Goal: Information Seeking & Learning: Learn about a topic

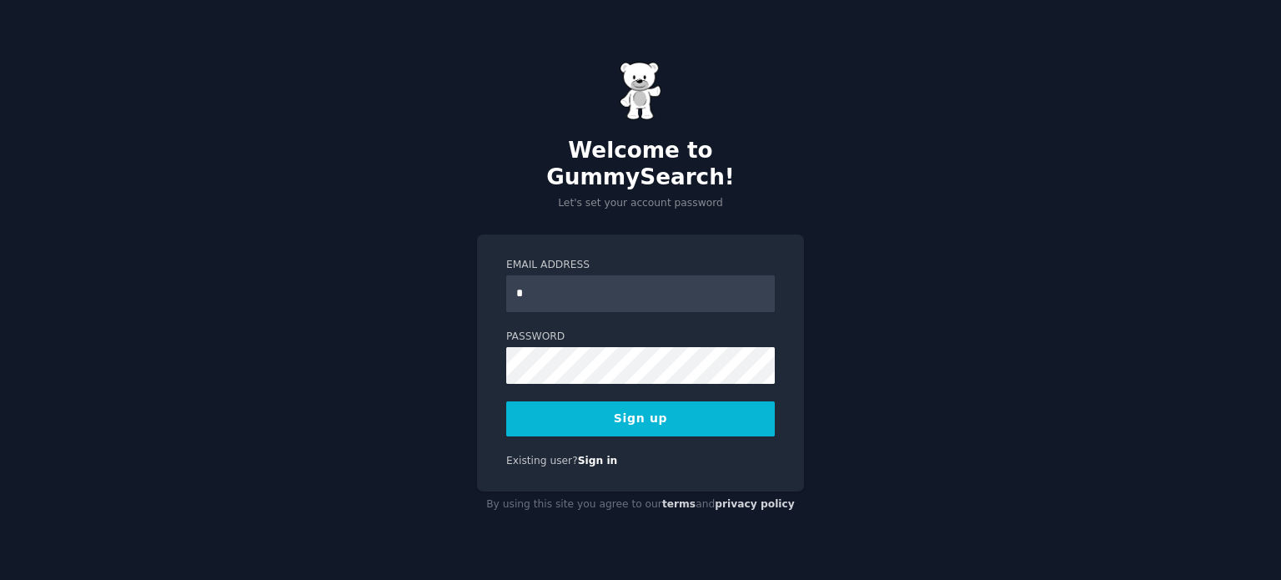
type input "**********"
click at [506, 401] on button "Sign up" at bounding box center [640, 418] width 269 height 35
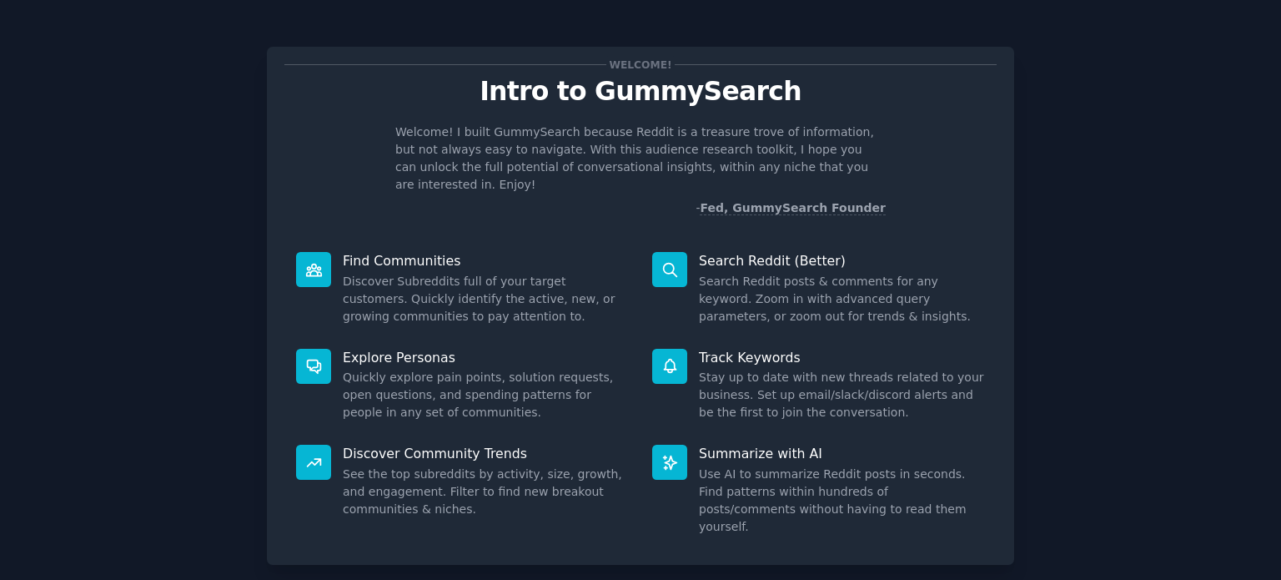
click at [844, 299] on dd "Search Reddit posts & comments for any keyword. Zoom in with advanced query par…" at bounding box center [842, 299] width 286 height 53
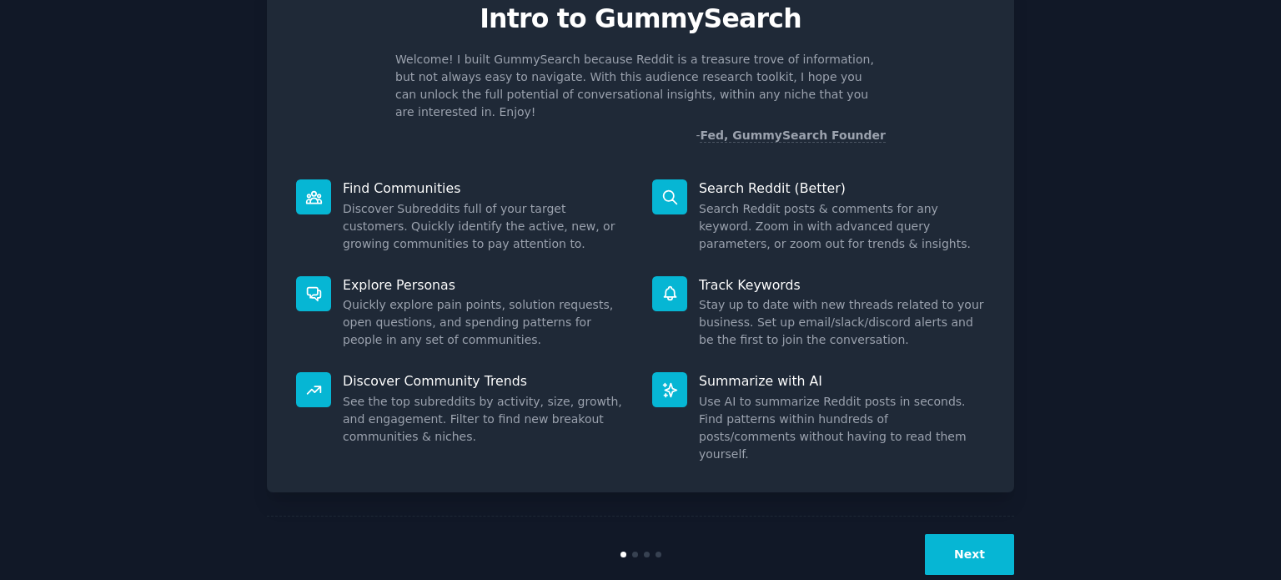
click at [954, 534] on button "Next" at bounding box center [969, 554] width 89 height 41
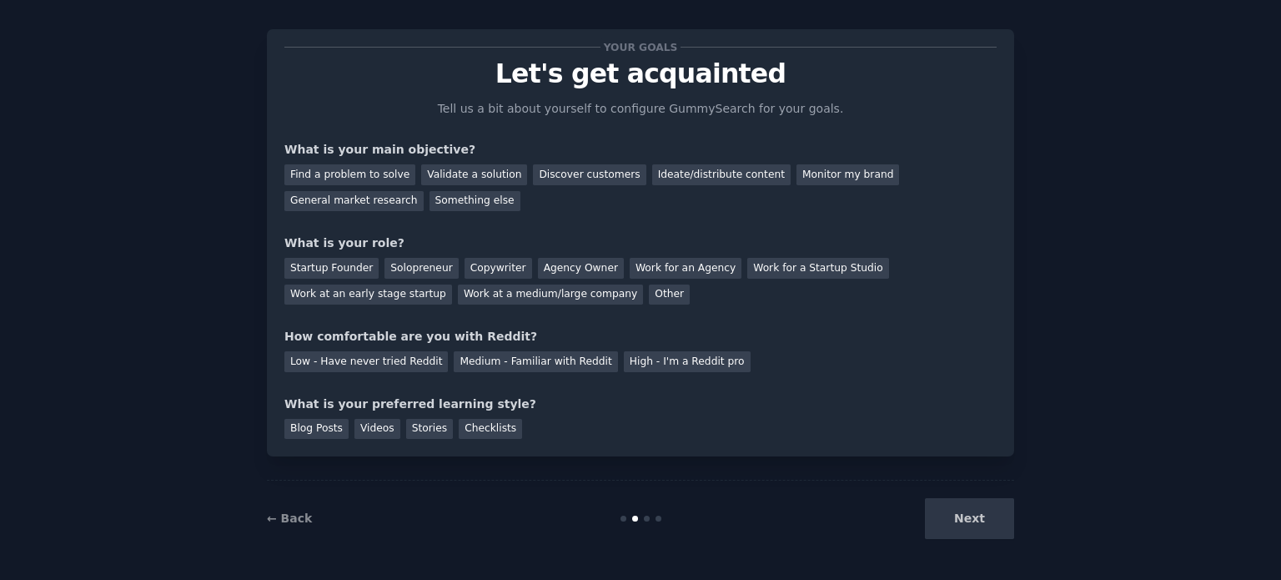
scroll to position [17, 0]
click at [990, 516] on div "Next" at bounding box center [889, 519] width 249 height 41
click at [976, 520] on div "Next" at bounding box center [889, 519] width 249 height 41
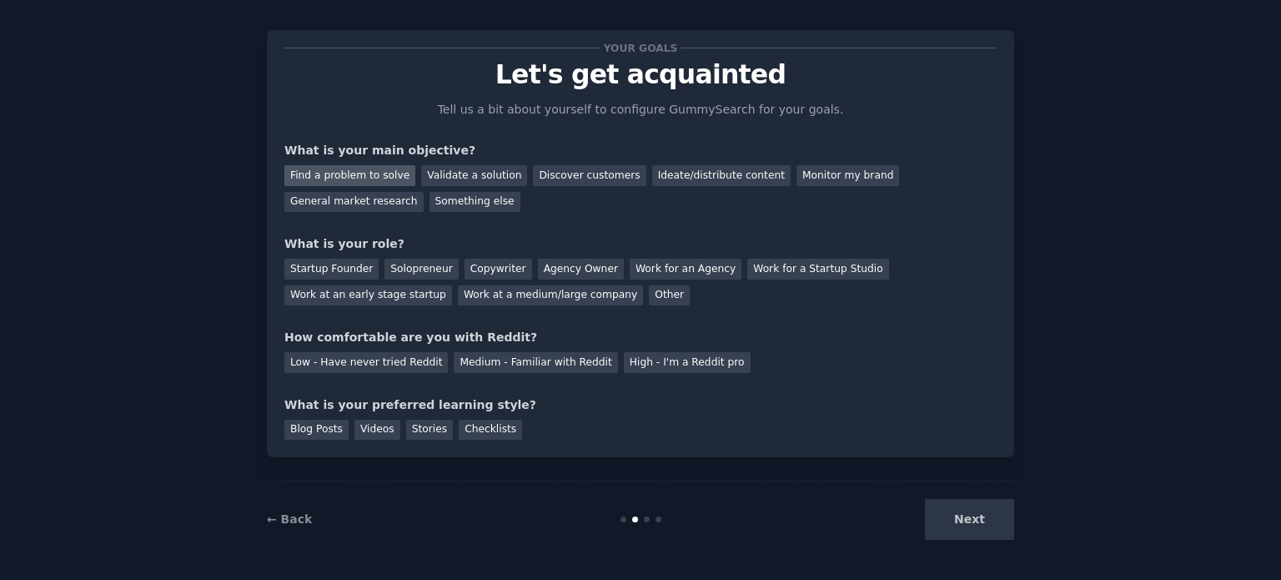
click at [351, 173] on div "Find a problem to solve" at bounding box center [349, 175] width 131 height 21
click at [543, 170] on div "Discover customers" at bounding box center [589, 175] width 113 height 21
click at [385, 174] on div "Find a problem to solve" at bounding box center [349, 175] width 131 height 21
click at [300, 269] on div "Startup Founder" at bounding box center [331, 269] width 94 height 21
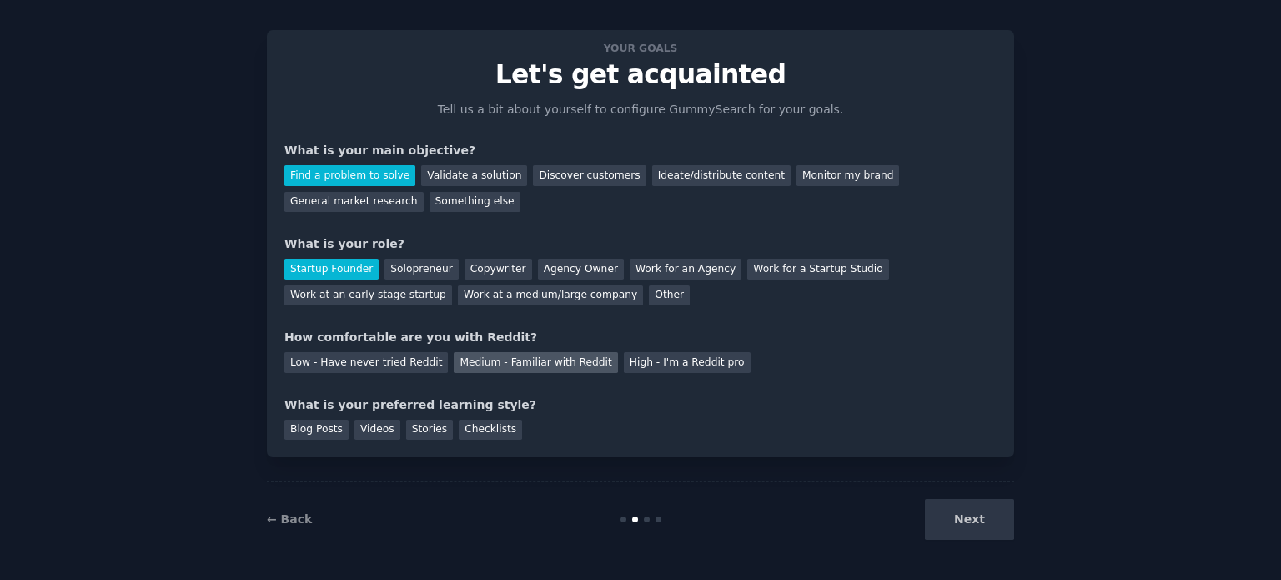
click at [507, 359] on div "Medium - Familiar with Reddit" at bounding box center [535, 362] width 163 height 21
click at [327, 430] on div "Blog Posts" at bounding box center [316, 429] width 64 height 21
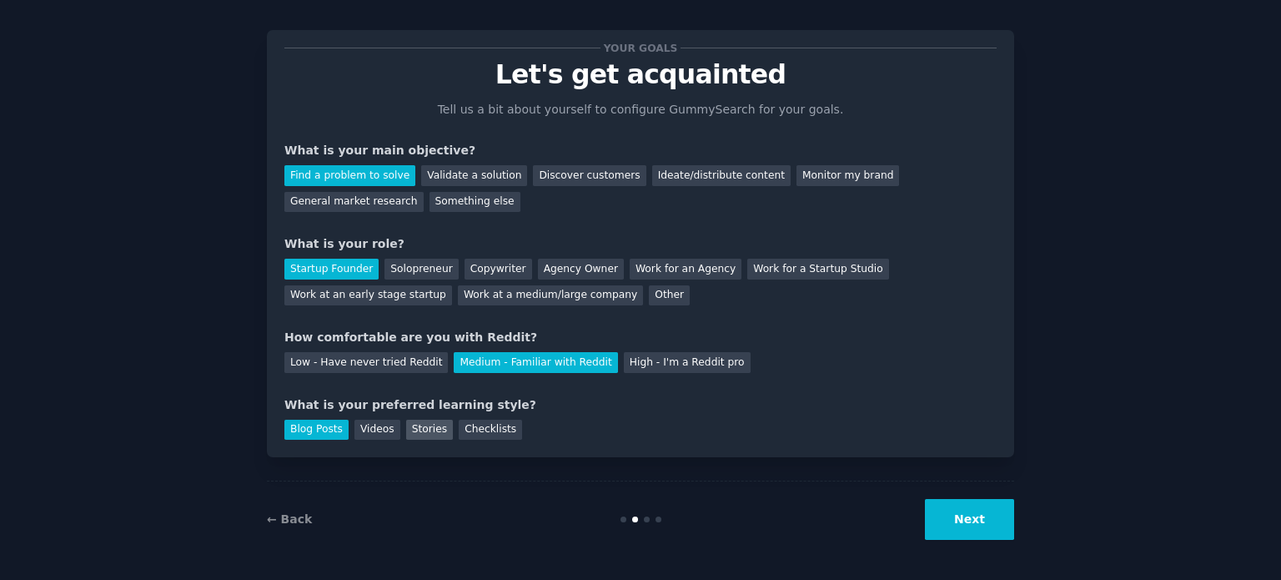
click at [430, 420] on div "Stories" at bounding box center [429, 429] width 47 height 21
click at [324, 429] on div "Blog Posts" at bounding box center [316, 429] width 64 height 21
click at [982, 523] on button "Next" at bounding box center [969, 519] width 89 height 41
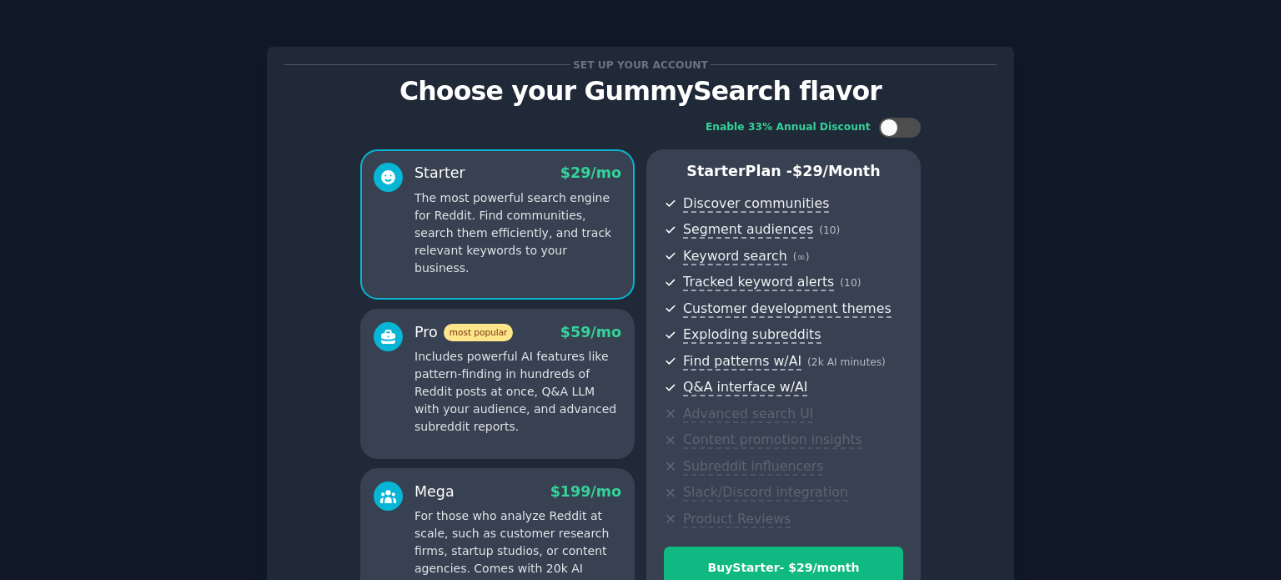
scroll to position [196, 0]
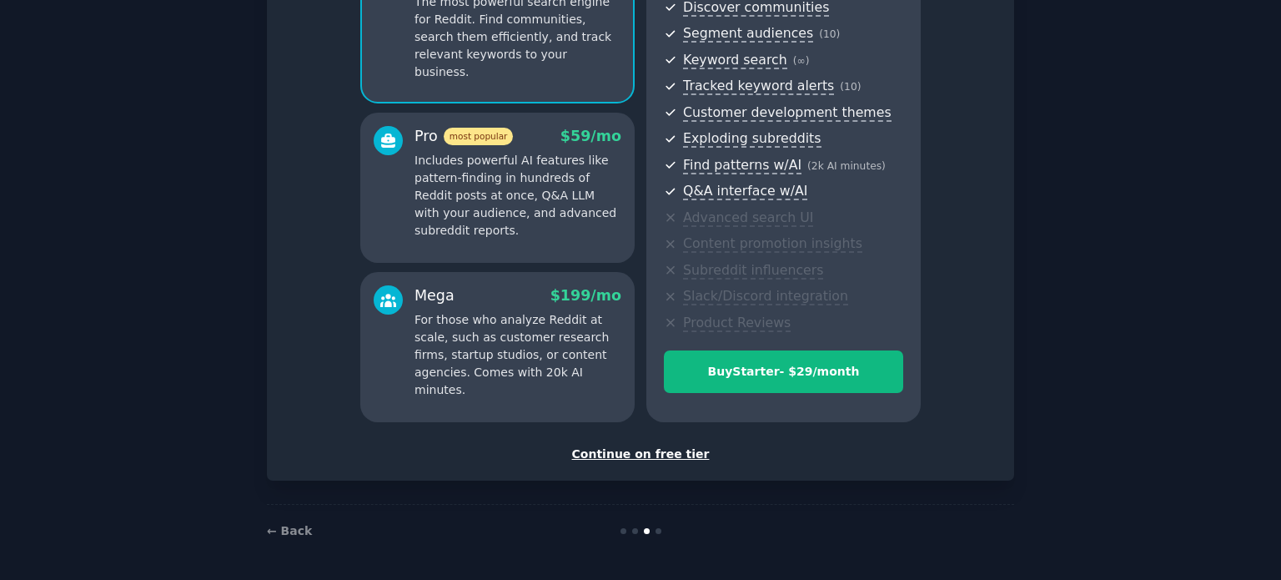
click at [640, 453] on div "Continue on free tier" at bounding box center [640, 454] width 712 height 18
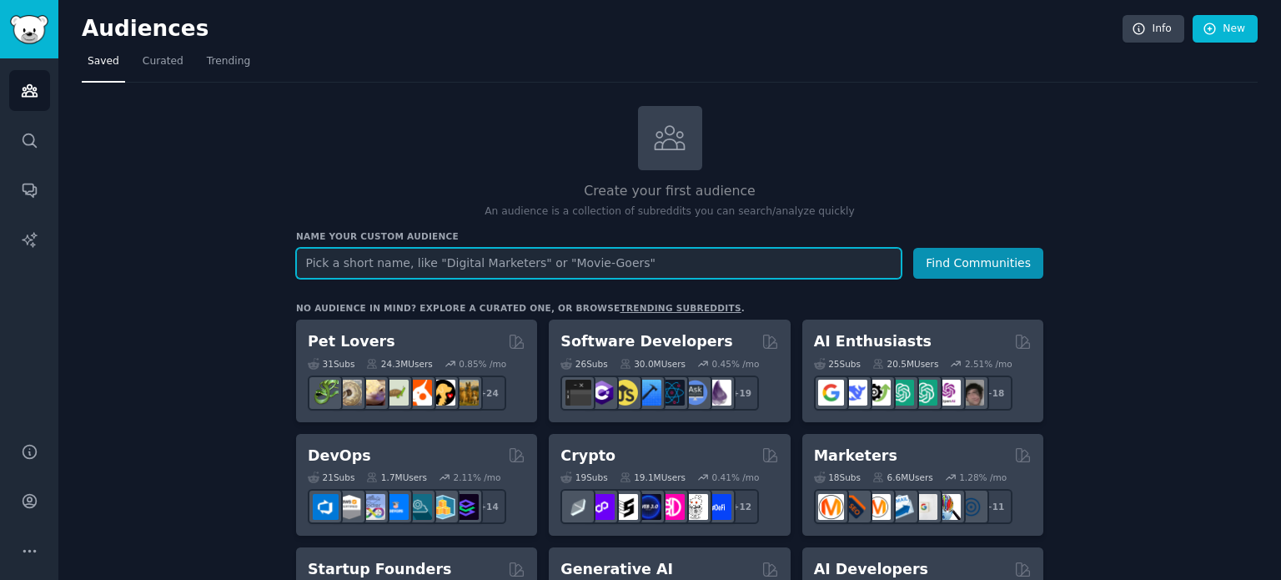
click at [757, 255] on input "text" at bounding box center [598, 263] width 605 height 31
paste input "[MEDICAL_DATA] mixing a bigger scam than the 2G scam"
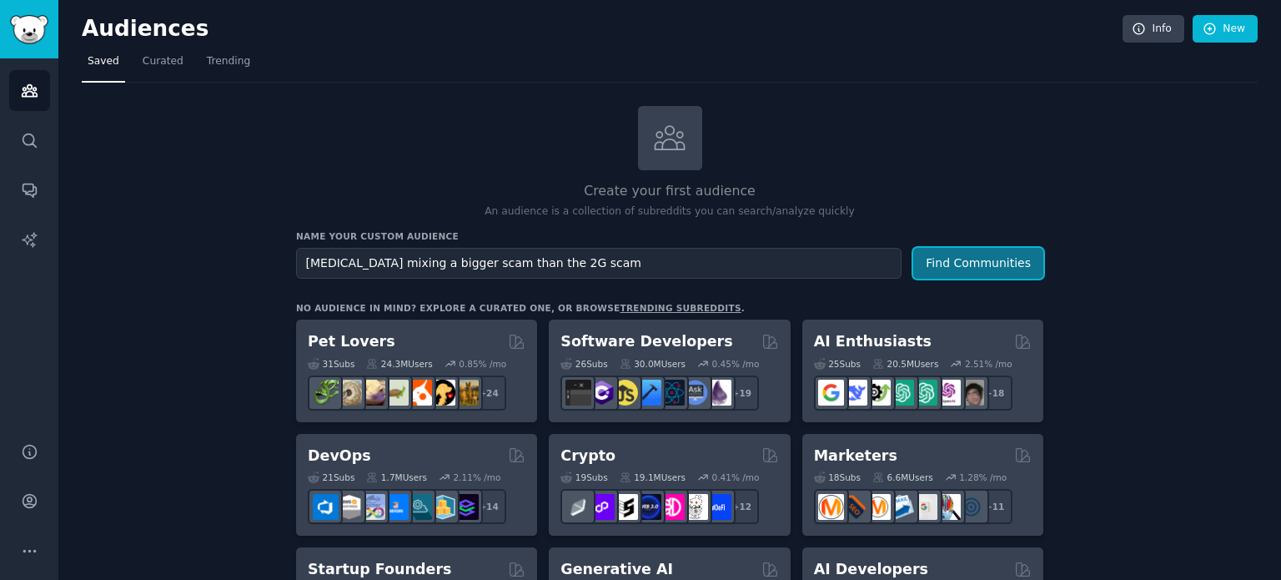
click at [962, 262] on button "Find Communities" at bounding box center [978, 263] width 130 height 31
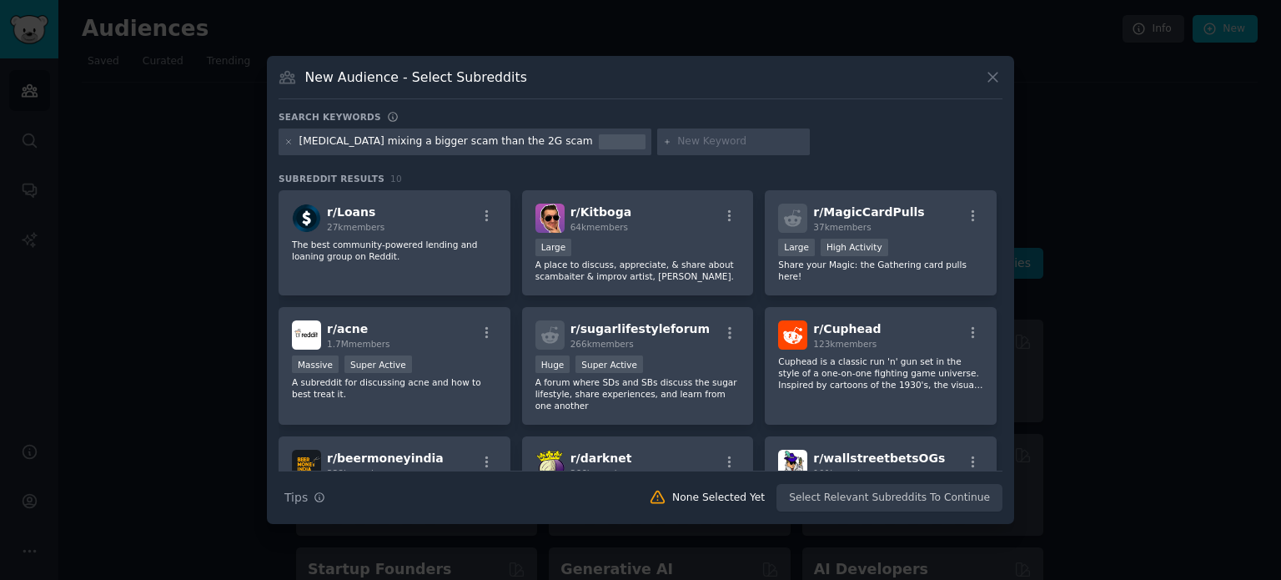
click at [987, 73] on icon at bounding box center [993, 77] width 18 height 18
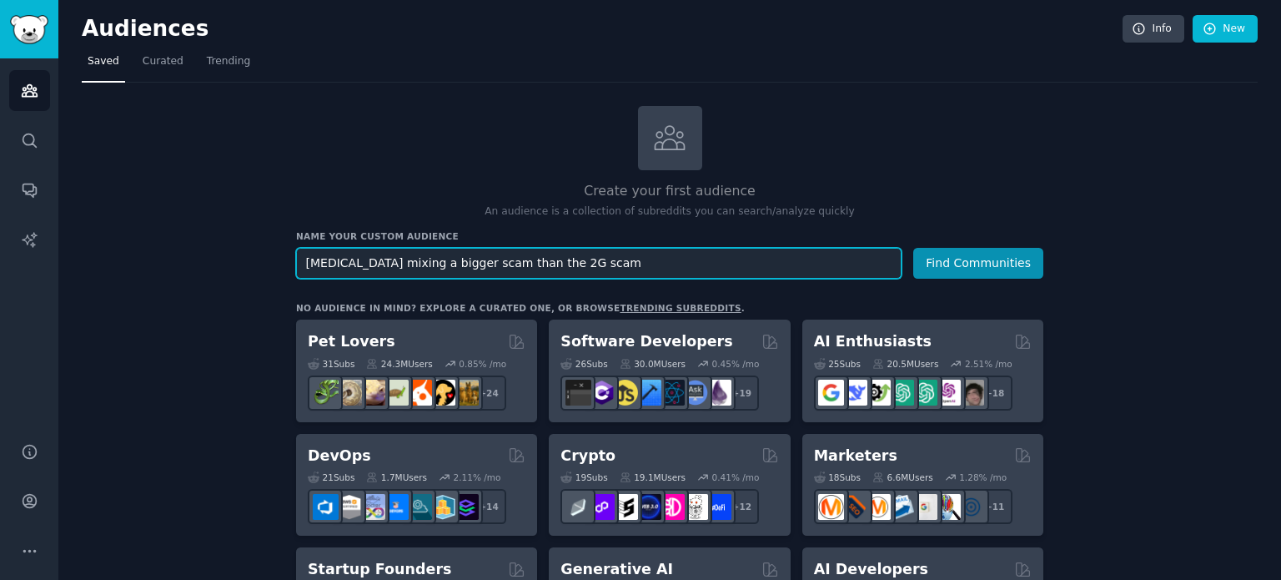
drag, startPoint x: 575, startPoint y: 268, endPoint x: 1, endPoint y: 249, distance: 574.1
click at [1, 249] on div "AI Reports Audiences Search Conversations AI Reports Help Account More Audience…" at bounding box center [640, 290] width 1281 height 580
type input "india"
click at [913, 248] on button "Find Communities" at bounding box center [978, 263] width 130 height 31
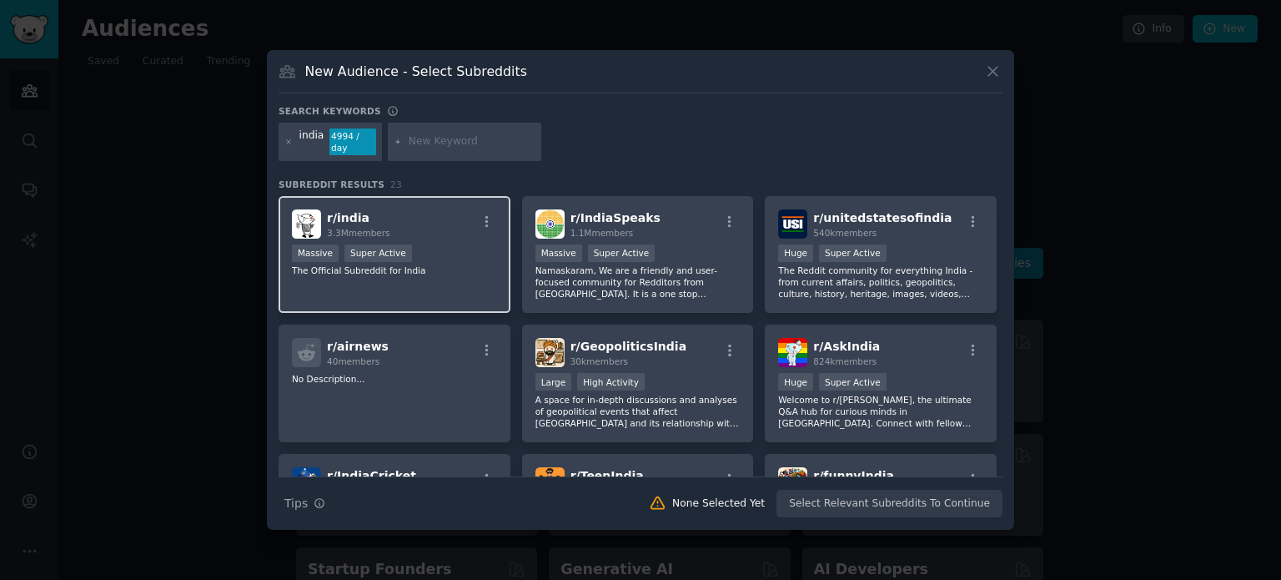
click at [348, 212] on span "r/ [GEOGRAPHIC_DATA]" at bounding box center [348, 217] width 43 height 13
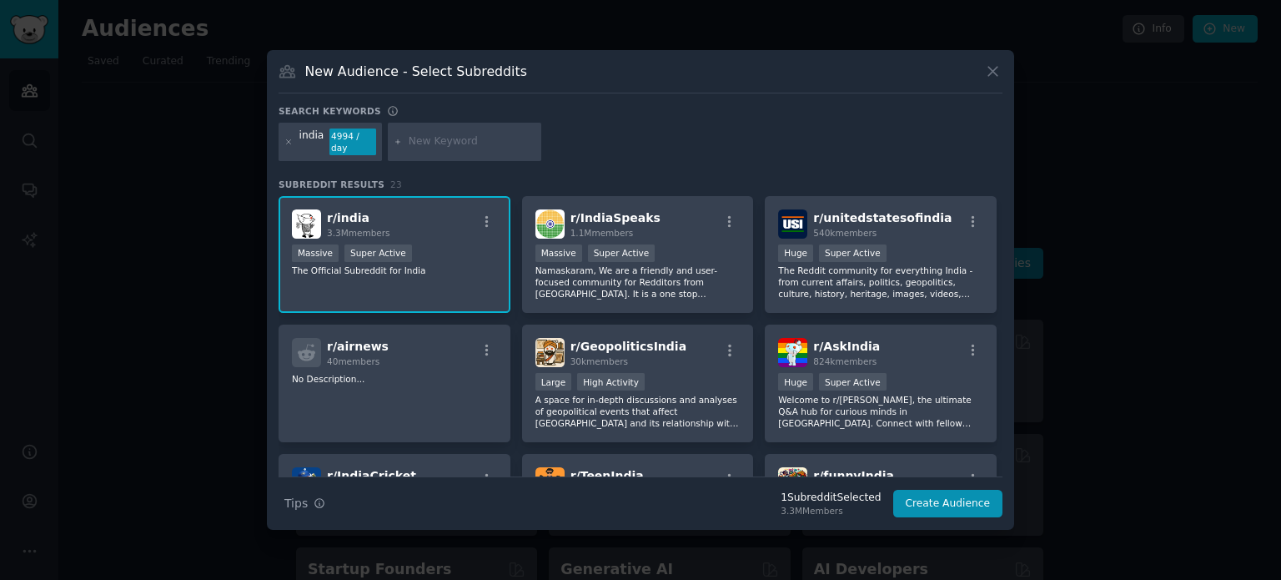
click at [348, 212] on span "r/ [GEOGRAPHIC_DATA]" at bounding box center [348, 217] width 43 height 13
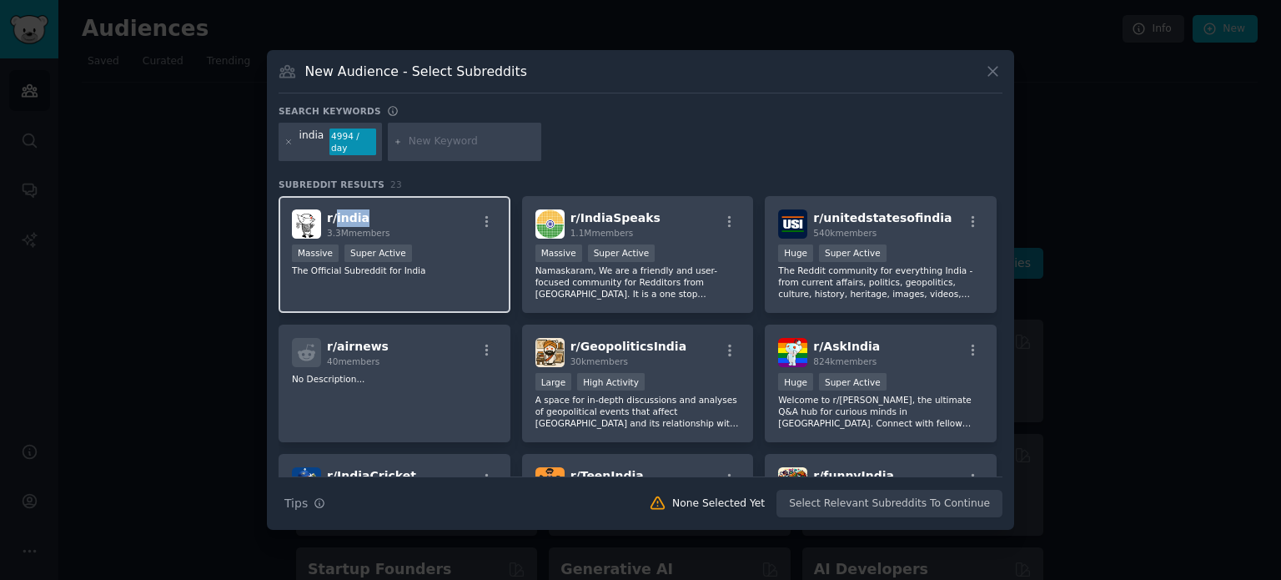
click at [348, 211] on span "r/ [GEOGRAPHIC_DATA]" at bounding box center [348, 217] width 43 height 13
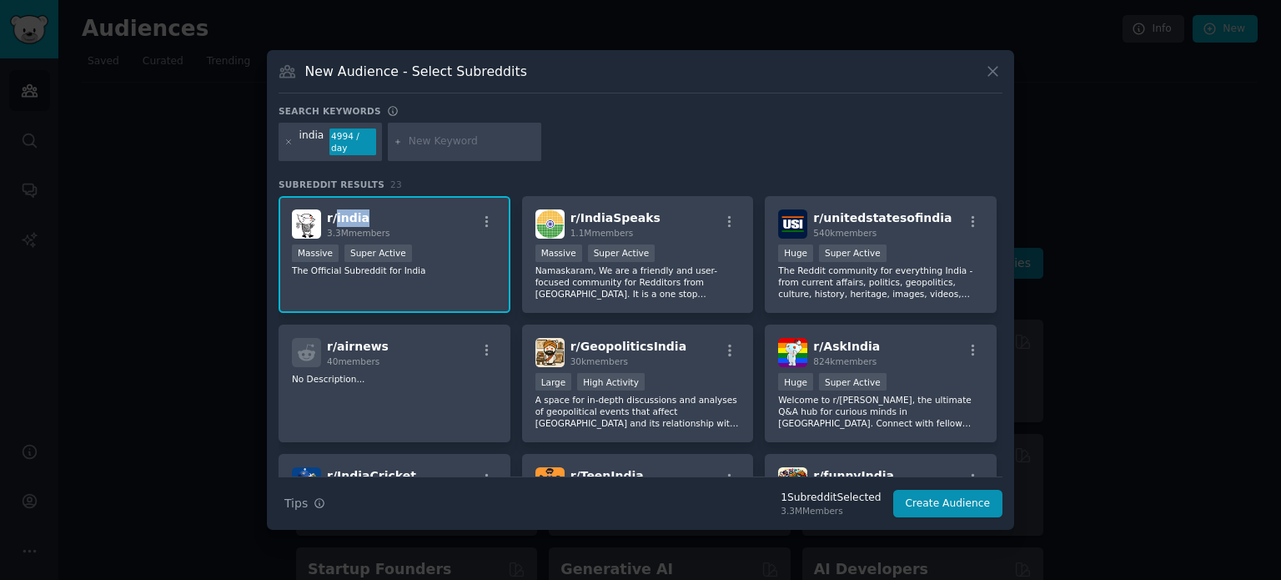
click at [348, 211] on span "r/ [GEOGRAPHIC_DATA]" at bounding box center [348, 217] width 43 height 13
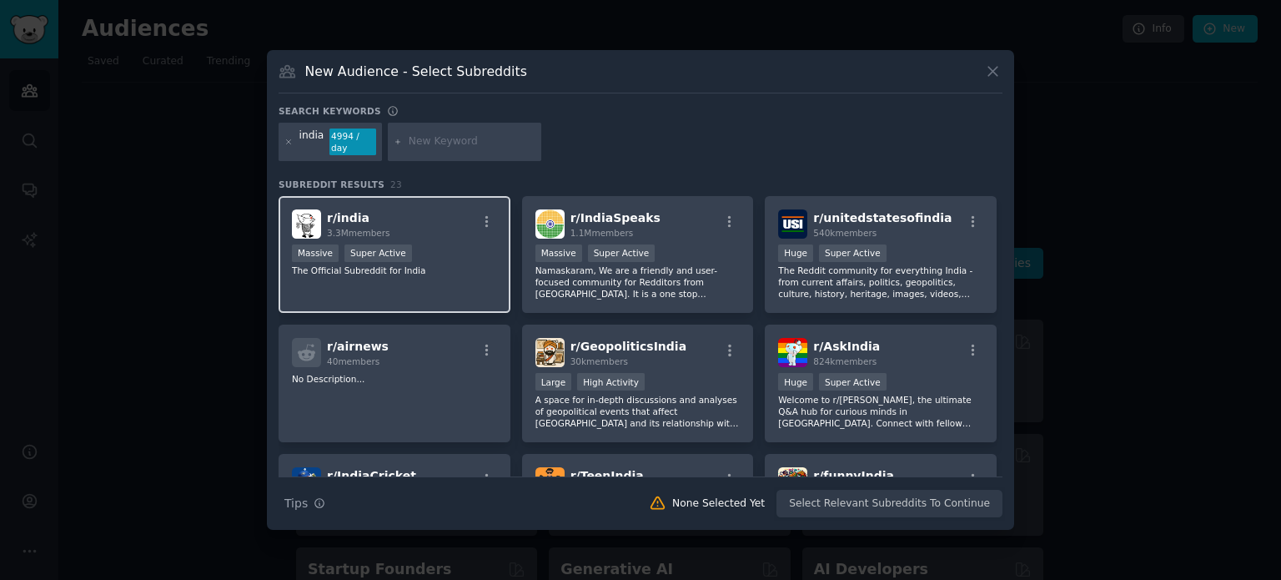
click at [348, 211] on span "r/ [GEOGRAPHIC_DATA]" at bounding box center [348, 217] width 43 height 13
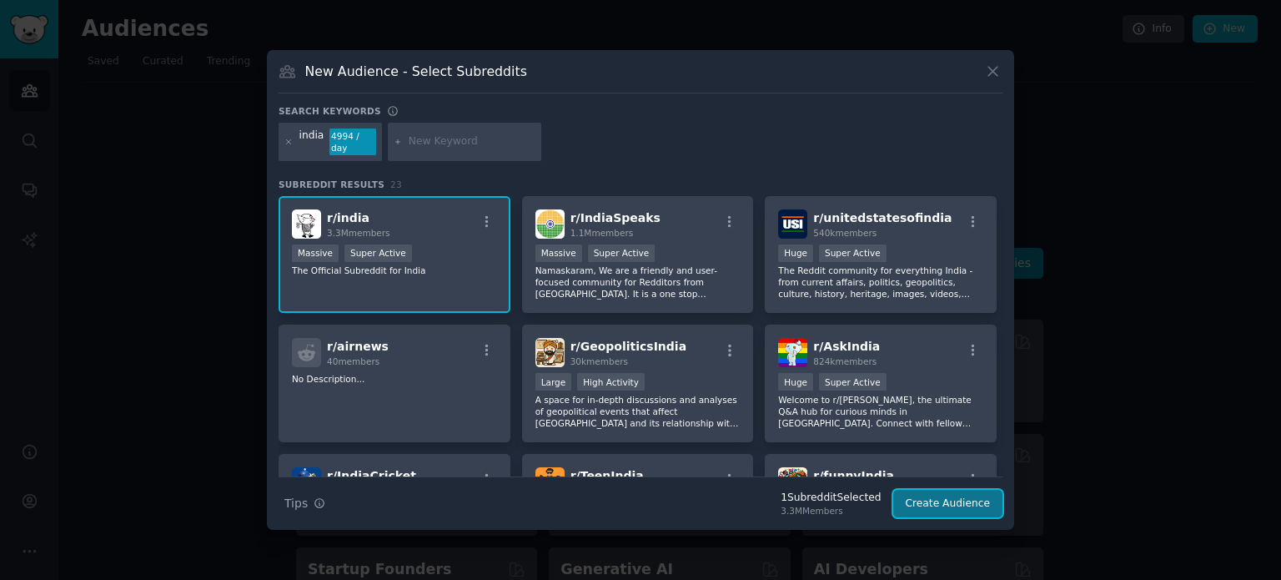
click at [953, 495] on button "Create Audience" at bounding box center [948, 504] width 110 height 28
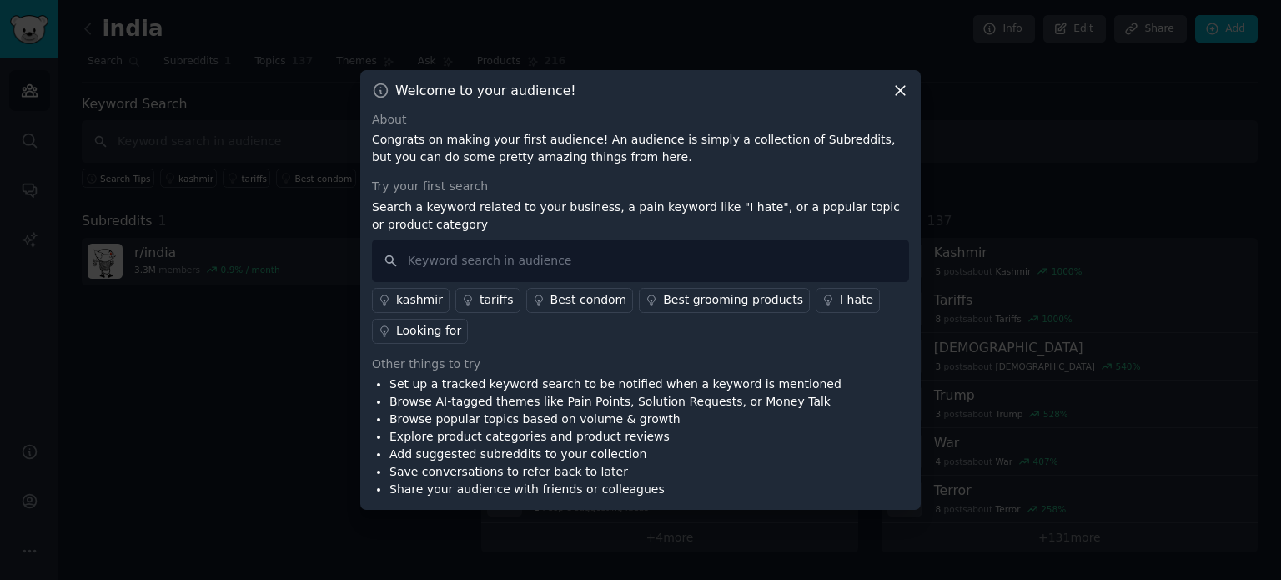
click at [897, 93] on icon at bounding box center [900, 90] width 9 height 9
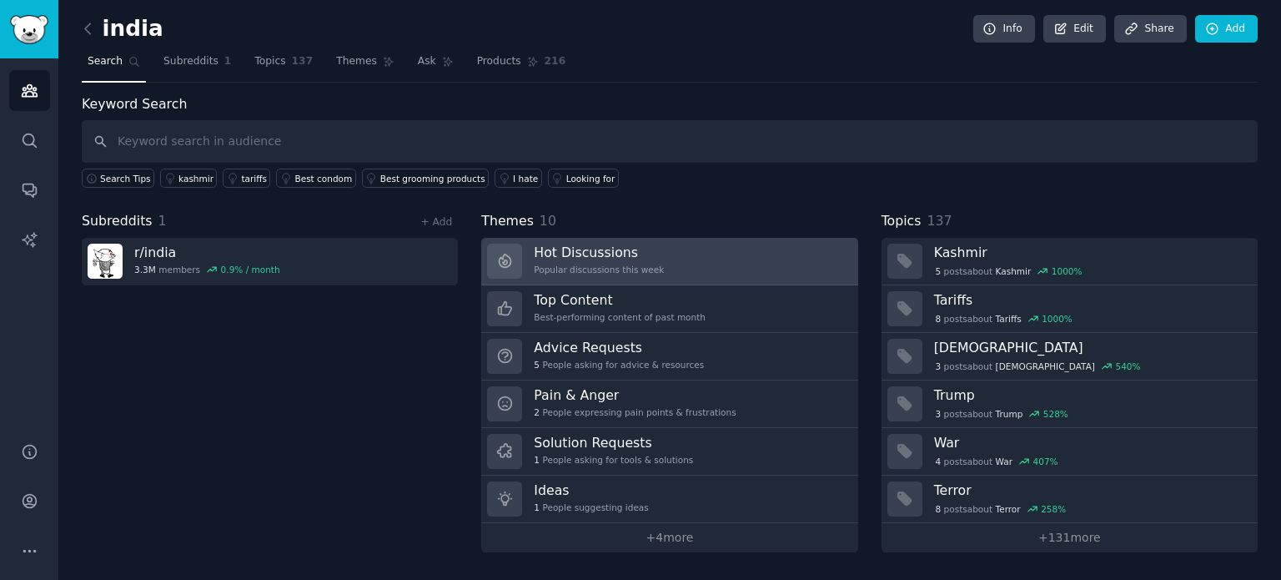
click at [587, 251] on h3 "Hot Discussions" at bounding box center [599, 253] width 130 height 18
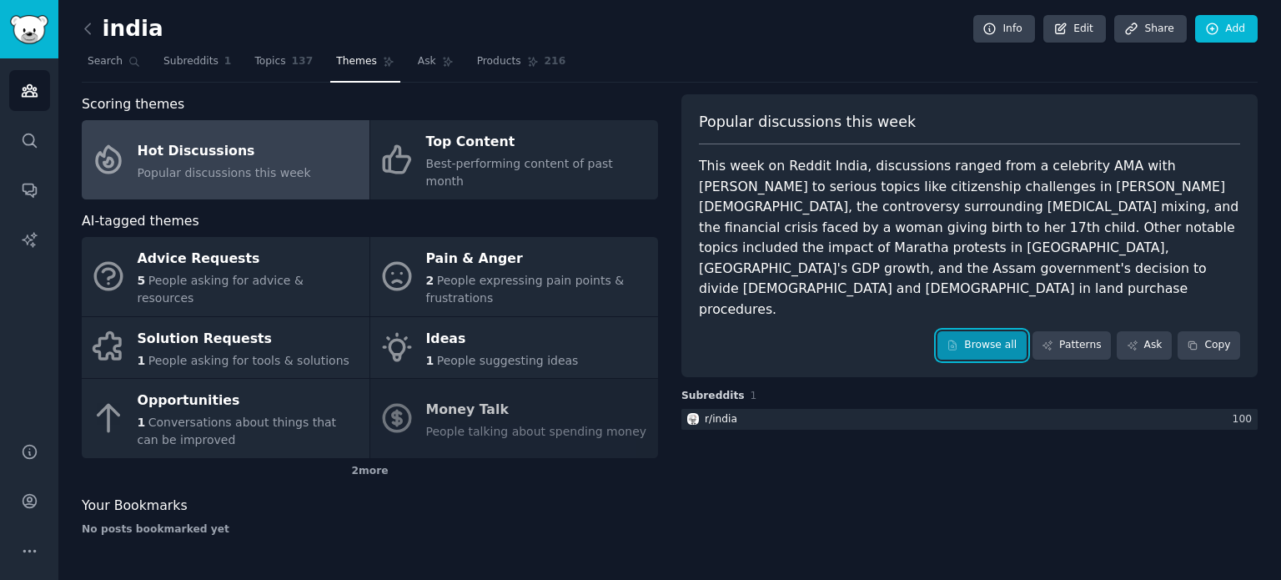
click at [983, 331] on link "Browse all" at bounding box center [981, 345] width 89 height 28
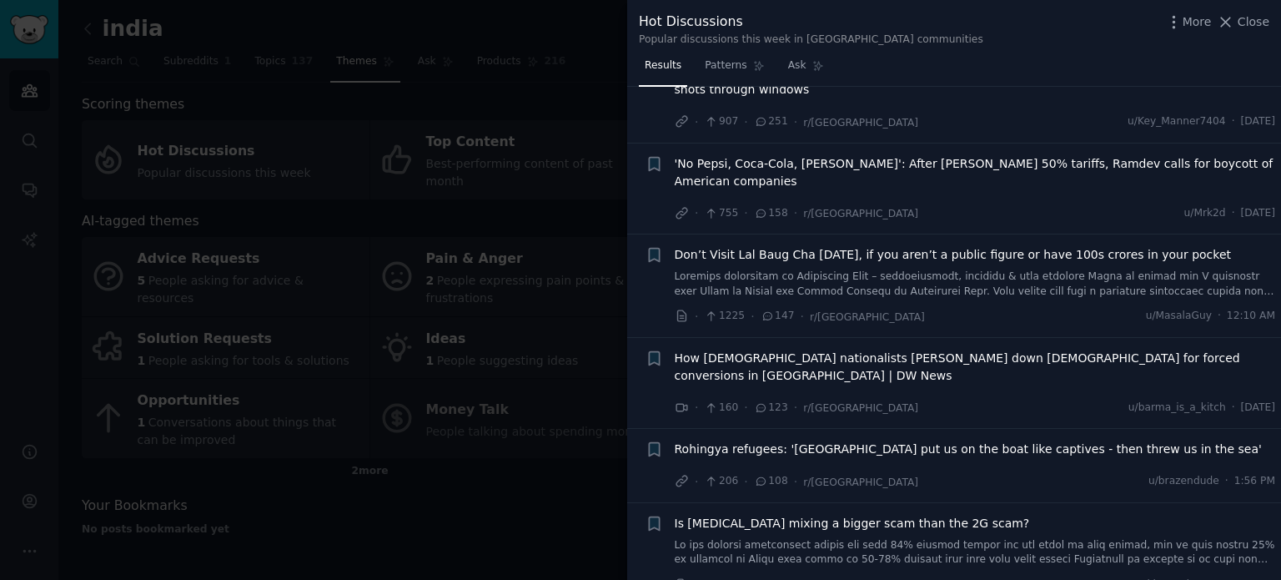
scroll to position [417, 0]
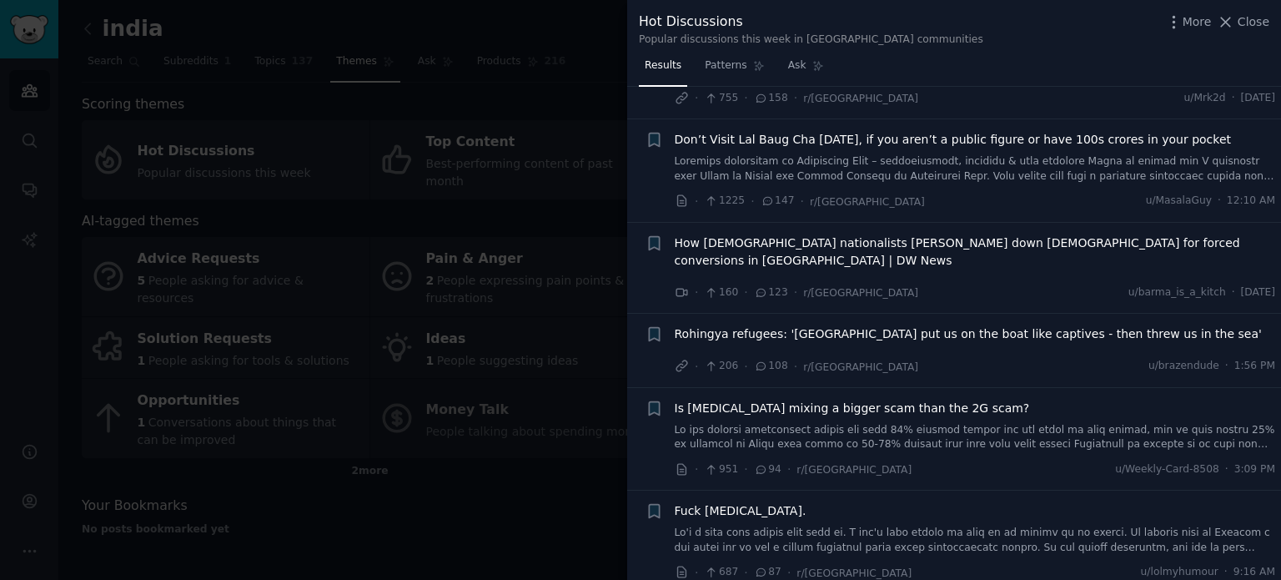
click at [824, 399] on span "Is [MEDICAL_DATA] mixing a bigger scam than the 2G scam?" at bounding box center [852, 408] width 355 height 18
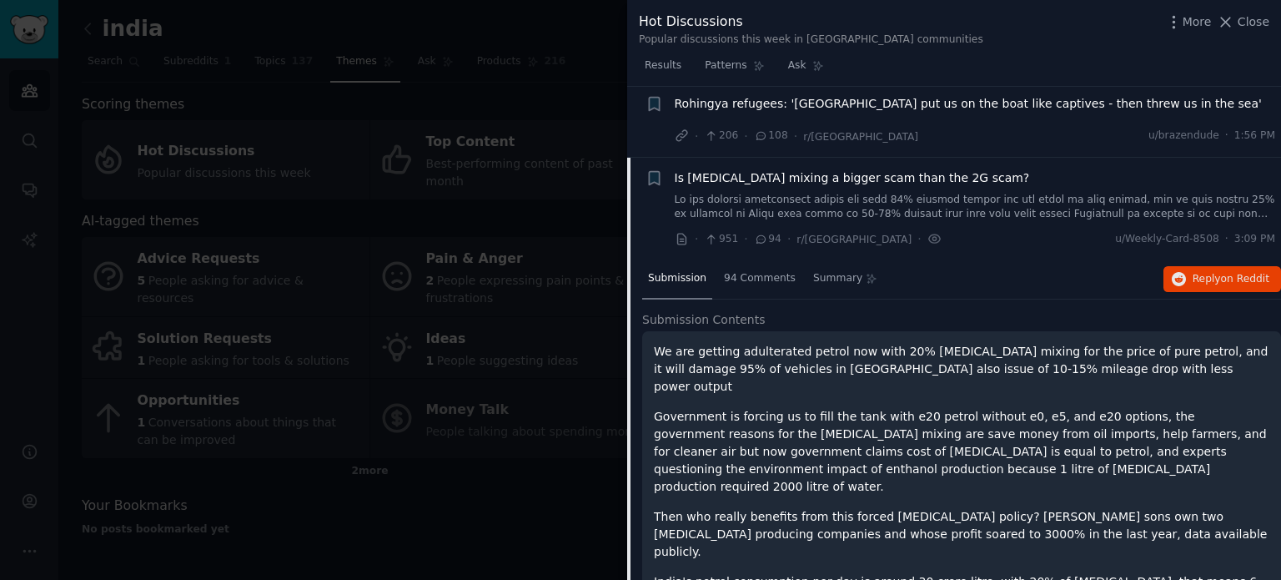
scroll to position [564, 0]
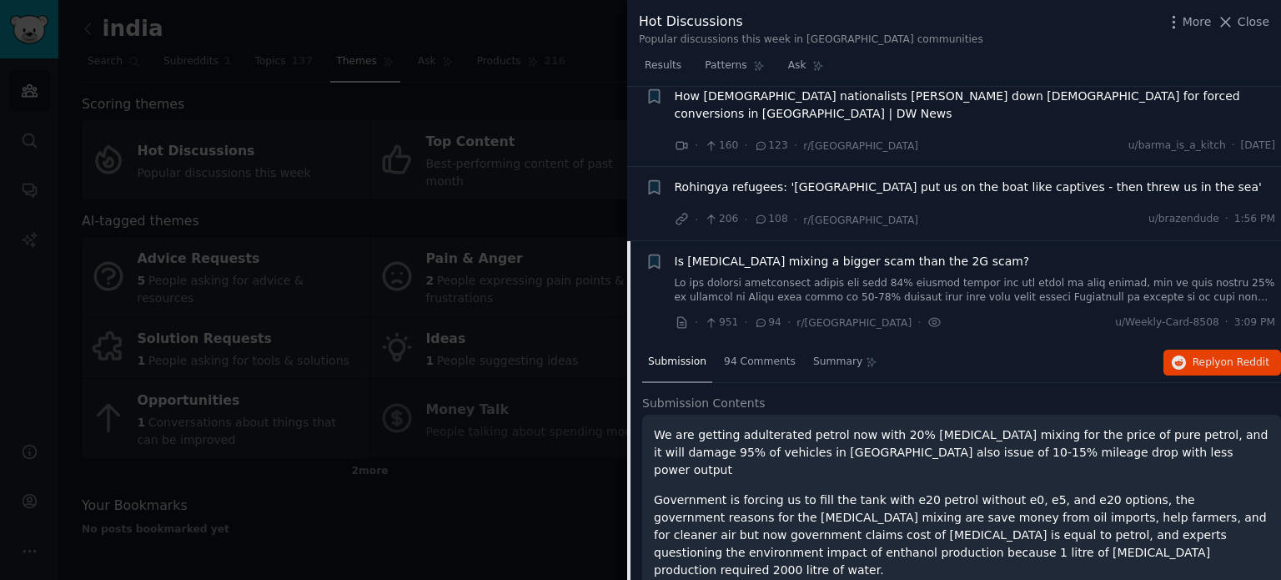
click at [1142, 276] on link at bounding box center [975, 290] width 601 height 29
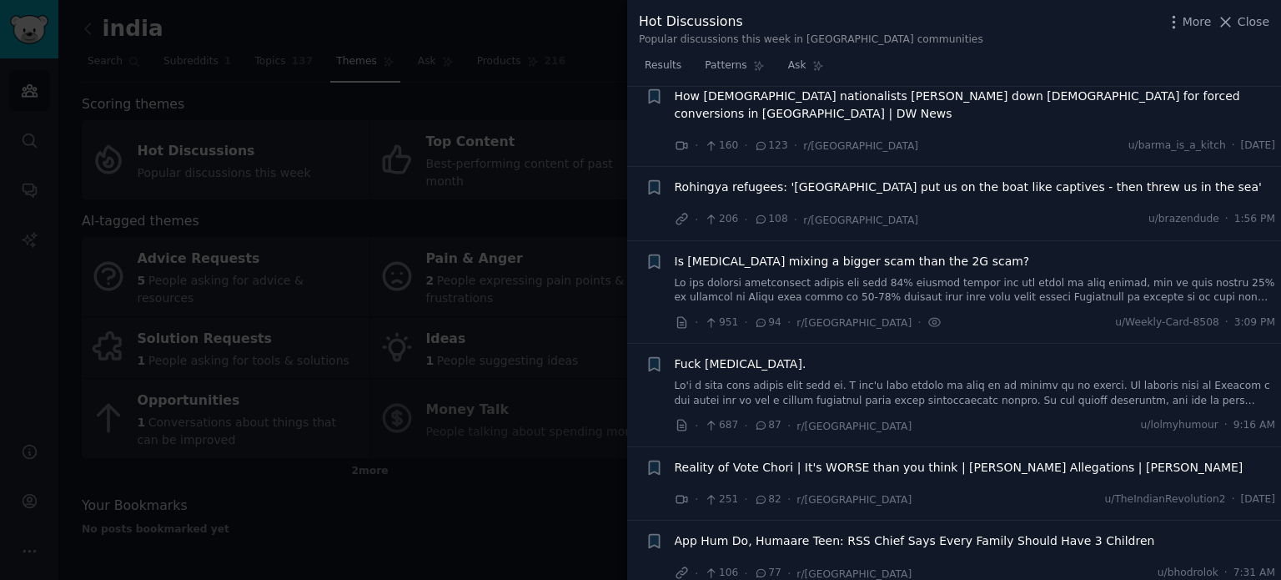
scroll to position [647, 0]
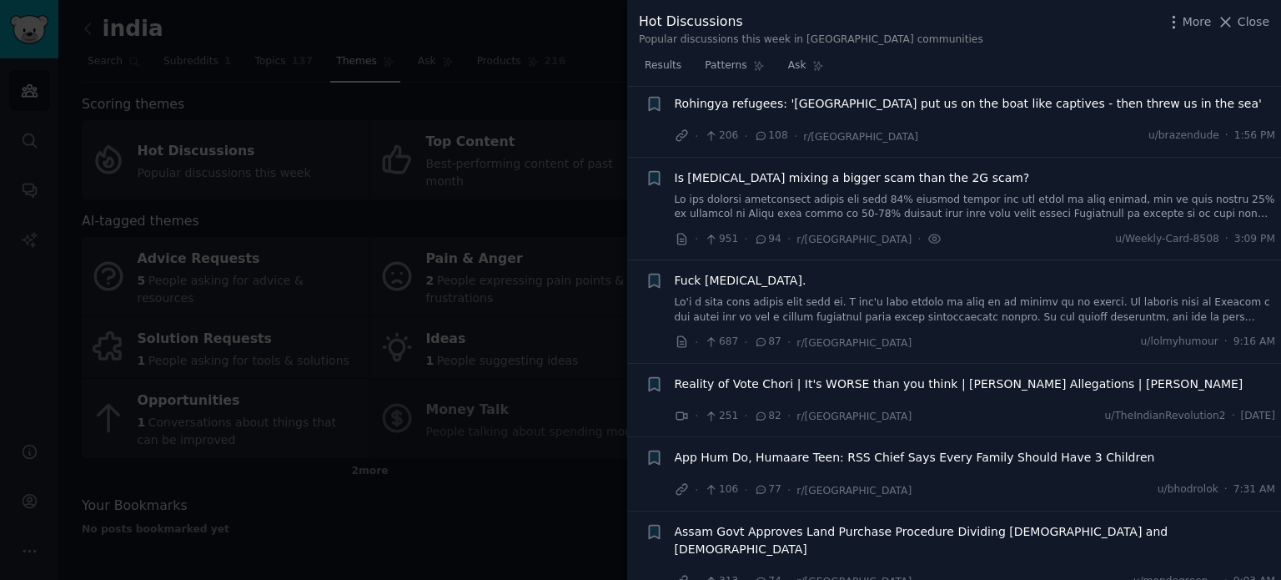
click at [831, 169] on span "Is [MEDICAL_DATA] mixing a bigger scam than the 2G scam?" at bounding box center [852, 178] width 355 height 18
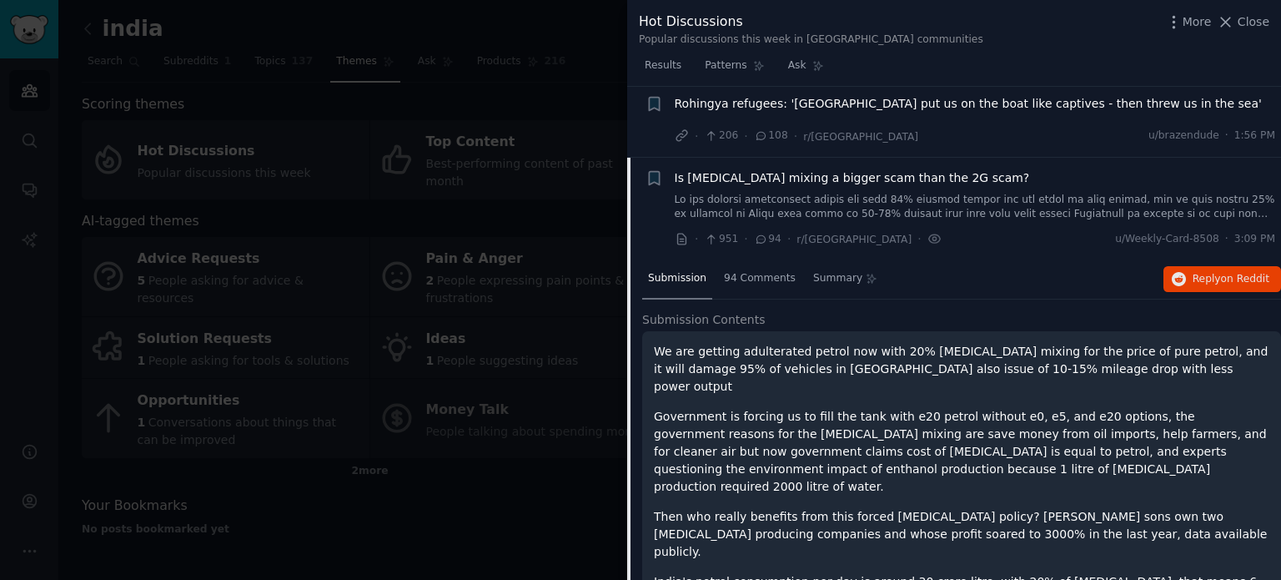
click at [831, 193] on link at bounding box center [975, 207] width 601 height 29
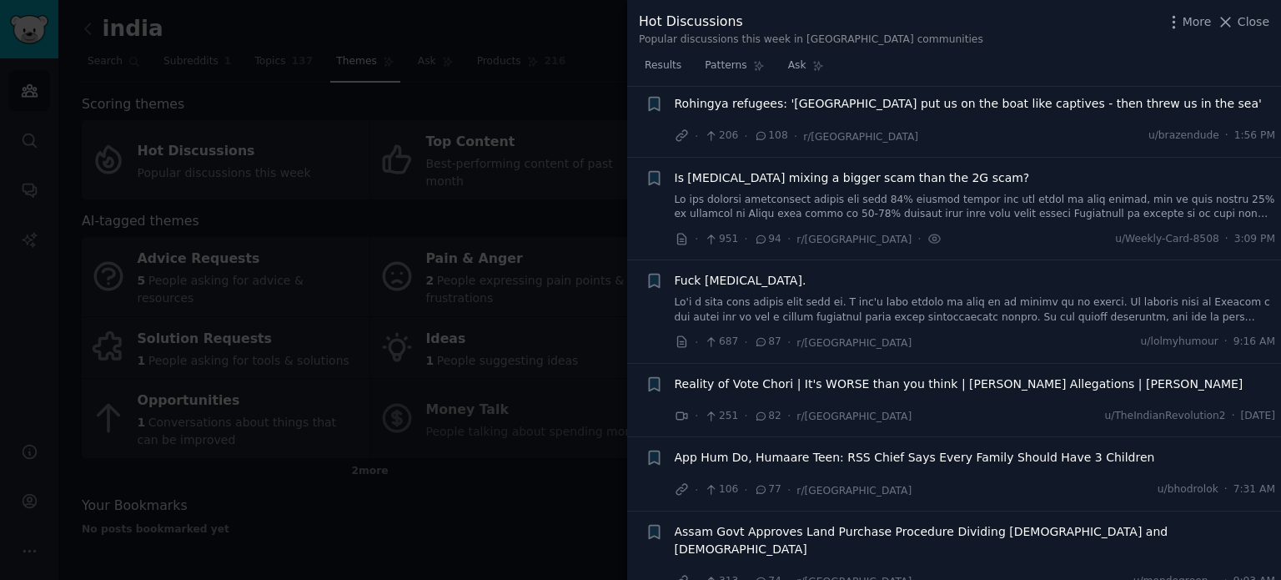
click at [832, 169] on span "Is [MEDICAL_DATA] mixing a bigger scam than the 2G scam?" at bounding box center [852, 178] width 355 height 18
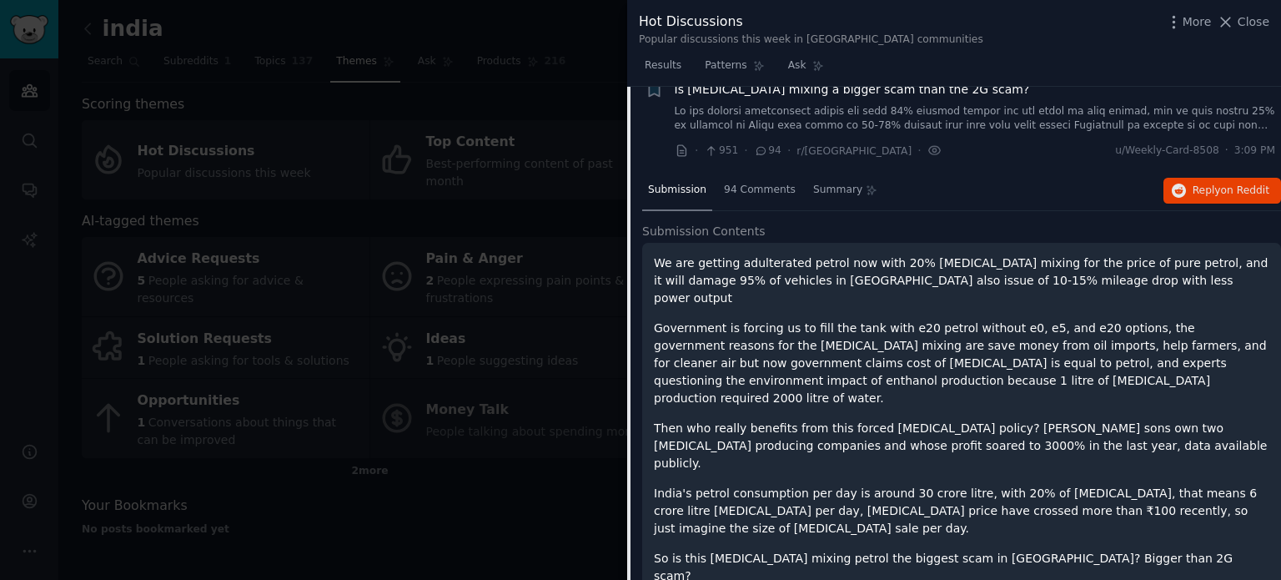
scroll to position [731, 0]
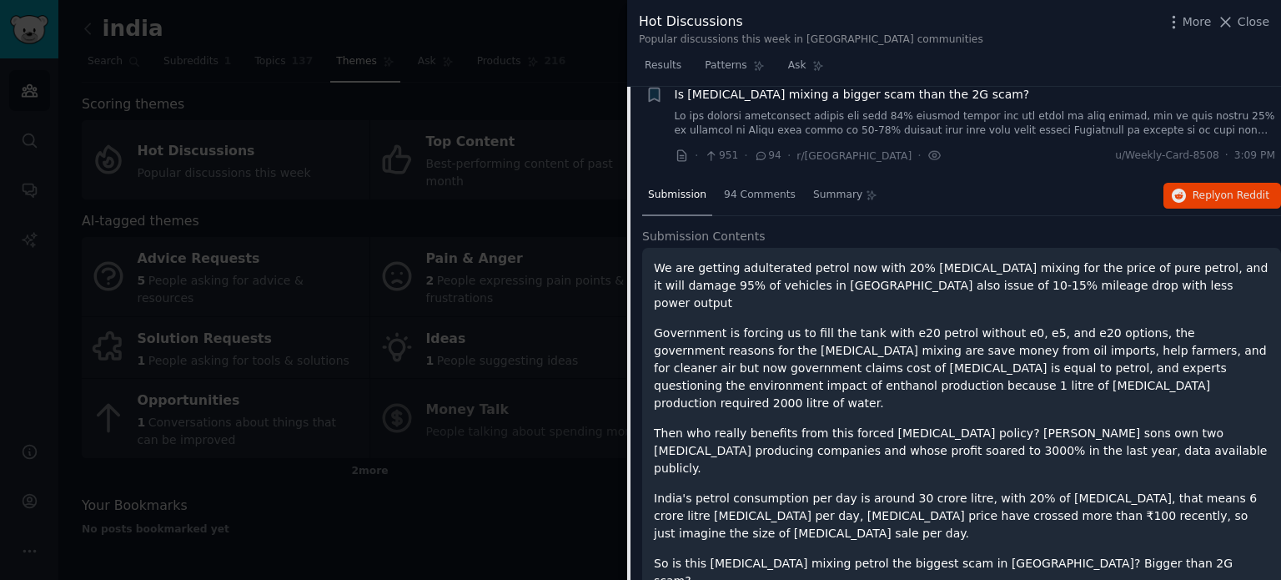
click at [1012, 324] on p "Government is forcing us to fill the tank with e20 petrol without e0, e5, and e…" at bounding box center [961, 368] width 615 height 88
click at [762, 188] on span "94 Comments" at bounding box center [760, 195] width 72 height 15
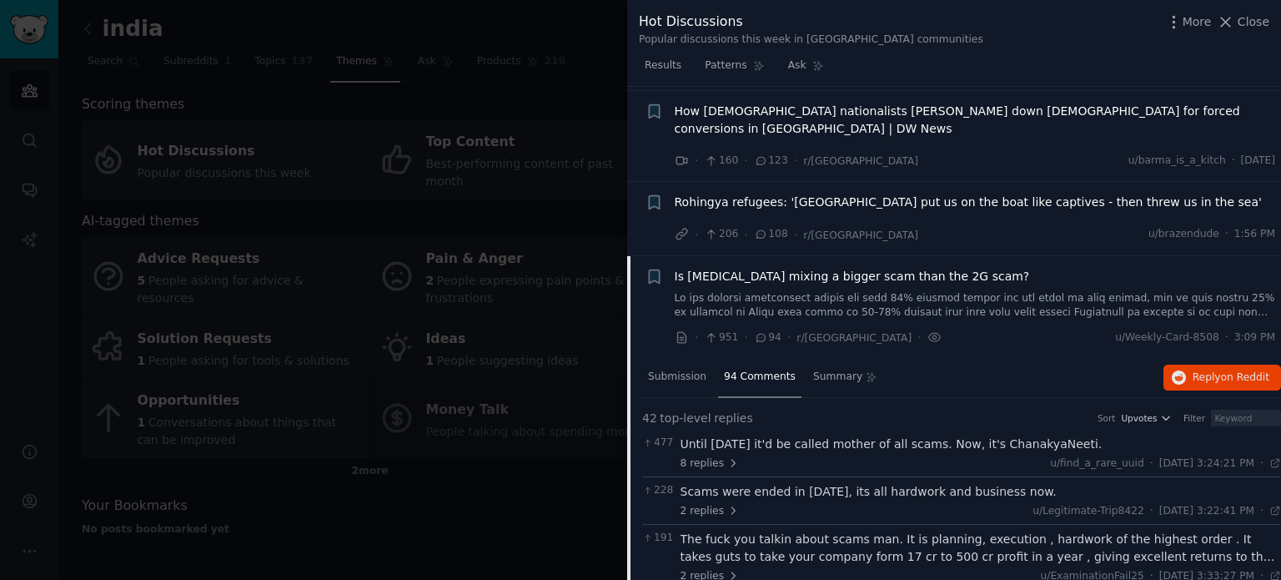
scroll to position [564, 0]
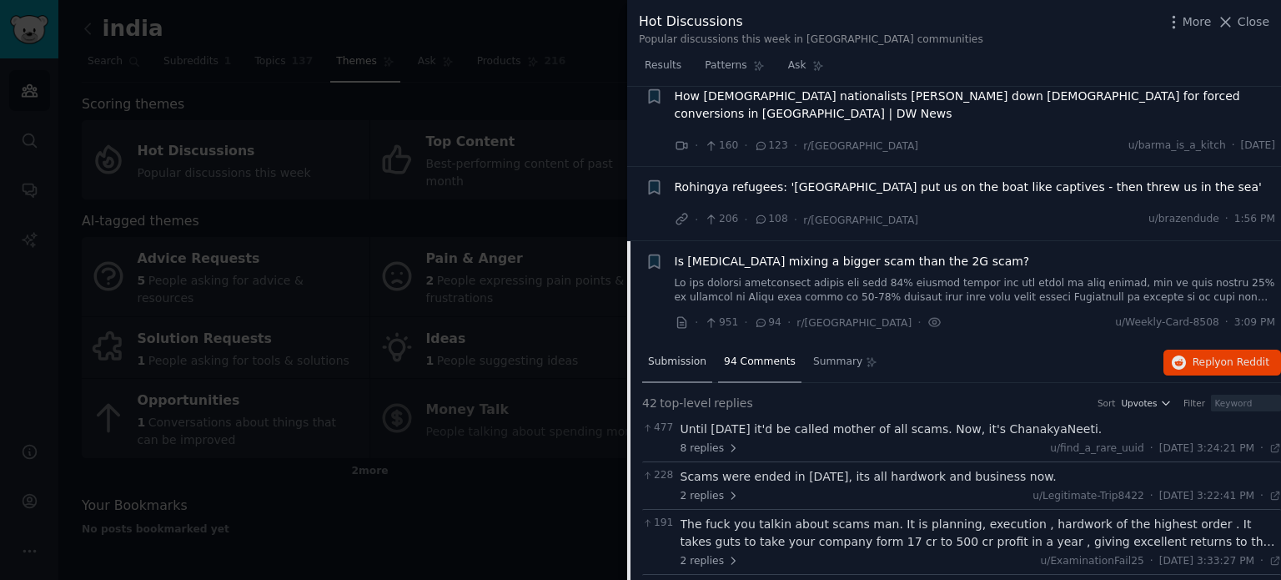
click at [691, 354] on span "Submission" at bounding box center [677, 361] width 58 height 15
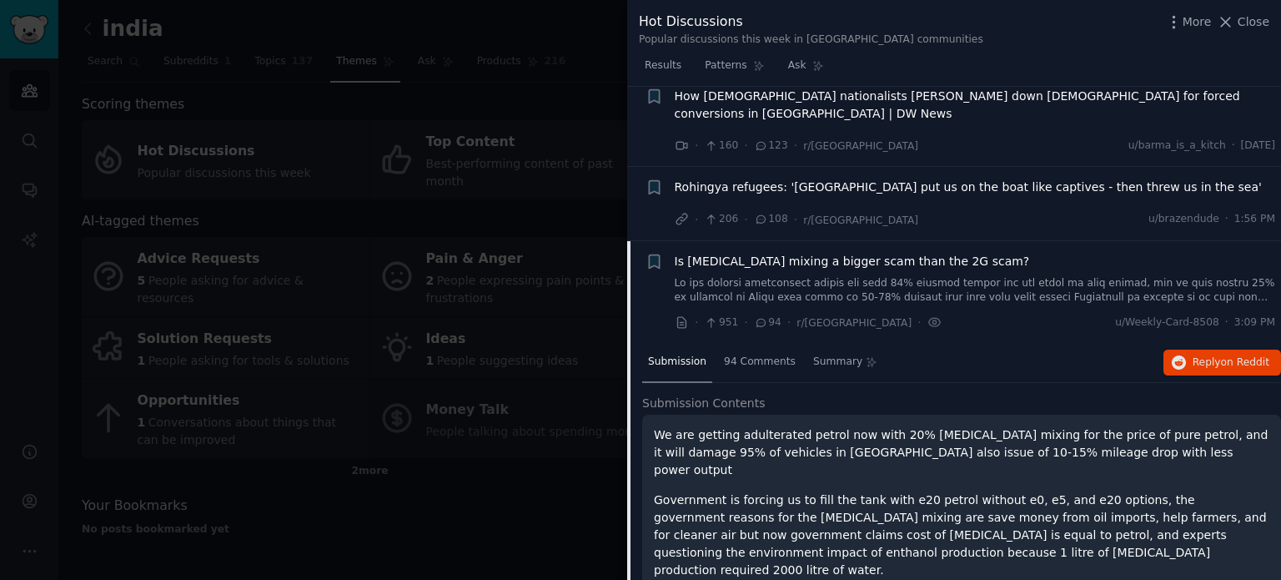
click at [902, 253] on span "Is [MEDICAL_DATA] mixing a bigger scam than the 2G scam?" at bounding box center [852, 262] width 355 height 18
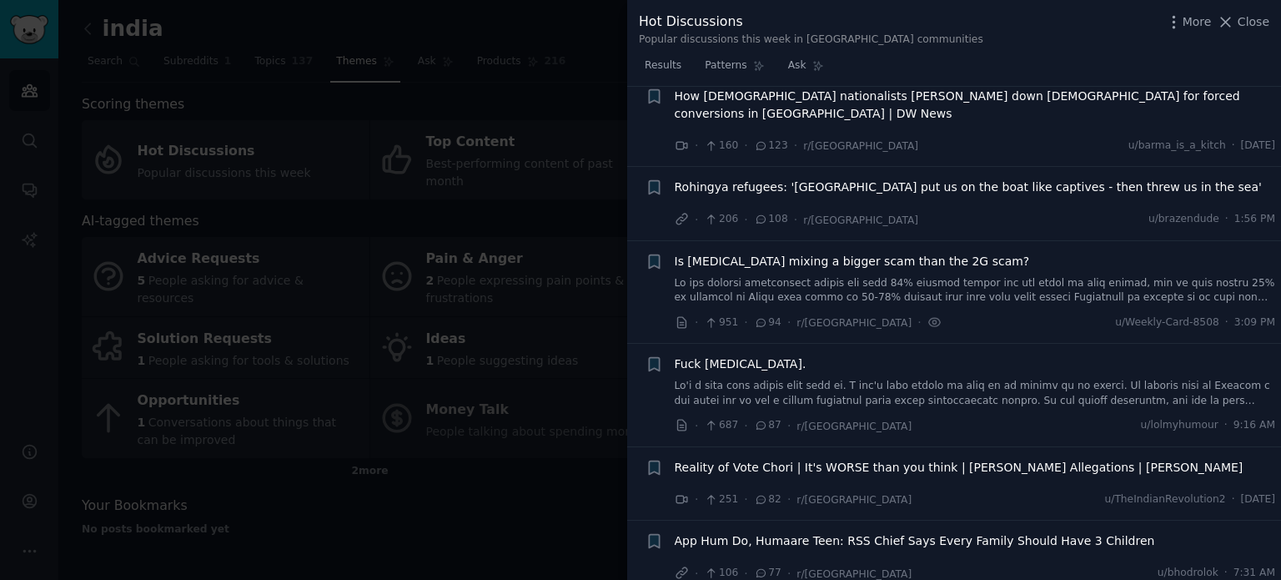
scroll to position [647, 0]
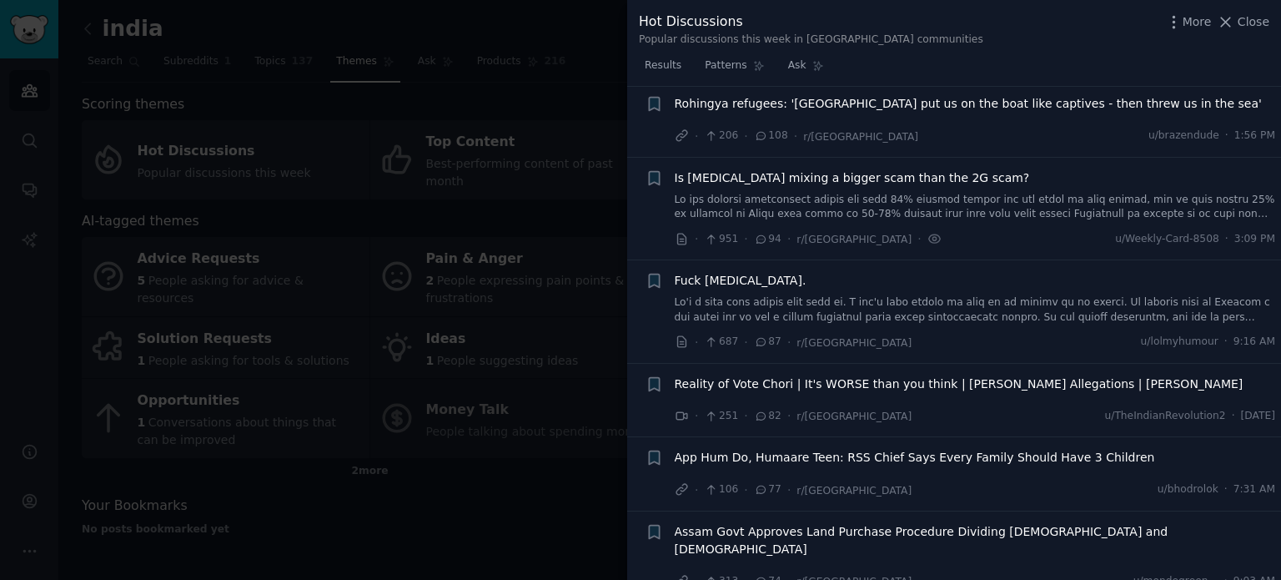
click at [902, 186] on li "Reddit text submission Bookmark this conversation + [PERSON_NAME] [MEDICAL_DATA…" at bounding box center [954, 209] width 654 height 103
click at [851, 169] on span "Is [MEDICAL_DATA] mixing a bigger scam than the 2G scam?" at bounding box center [852, 178] width 355 height 18
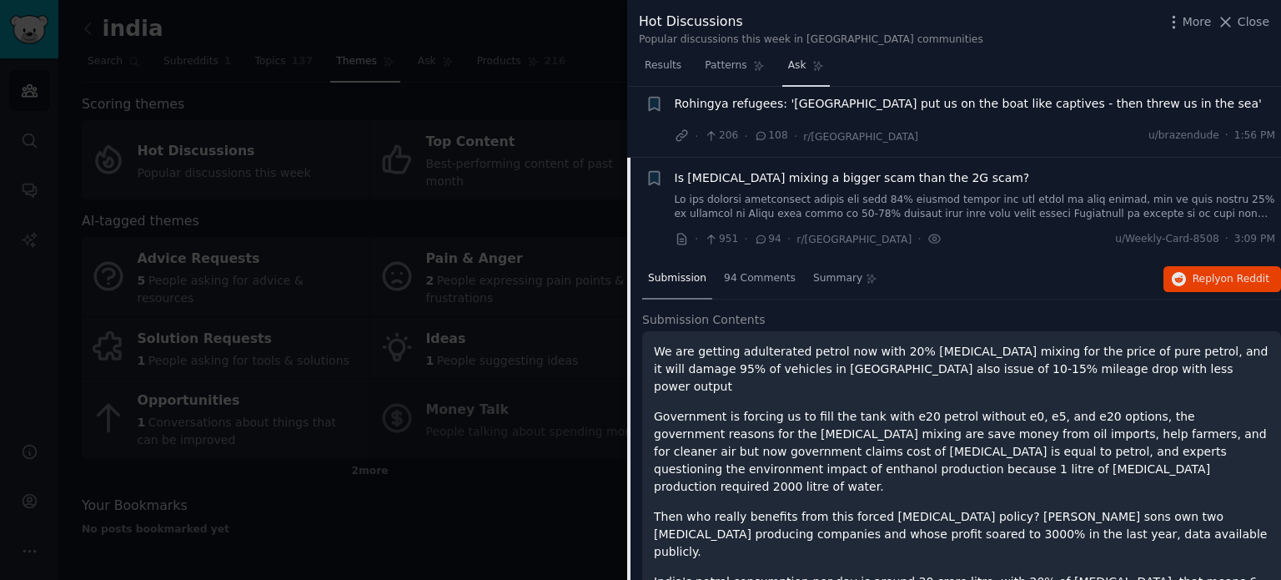
click at [789, 69] on span "Ask" at bounding box center [797, 65] width 18 height 15
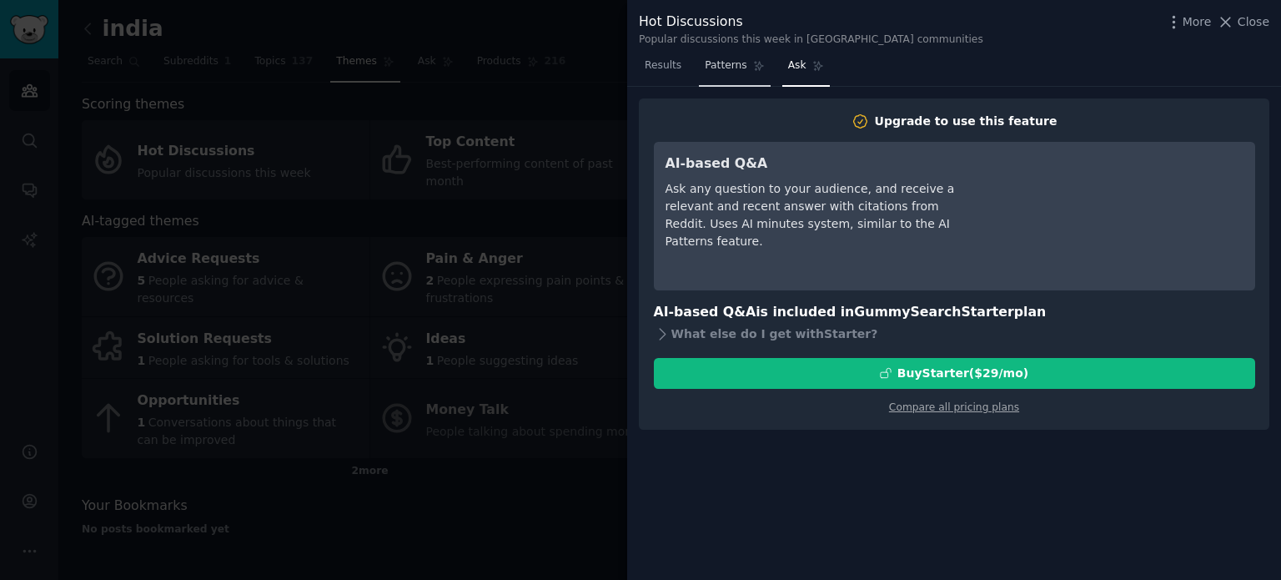
click at [722, 68] on span "Patterns" at bounding box center [726, 65] width 42 height 15
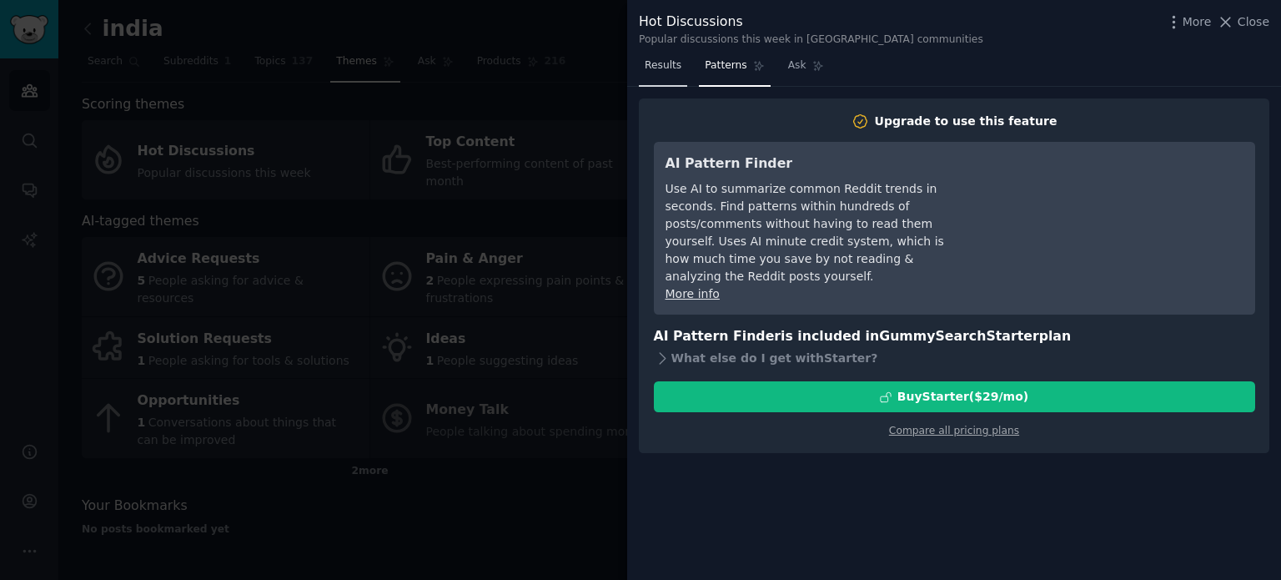
click at [645, 65] on span "Results" at bounding box center [663, 65] width 37 height 15
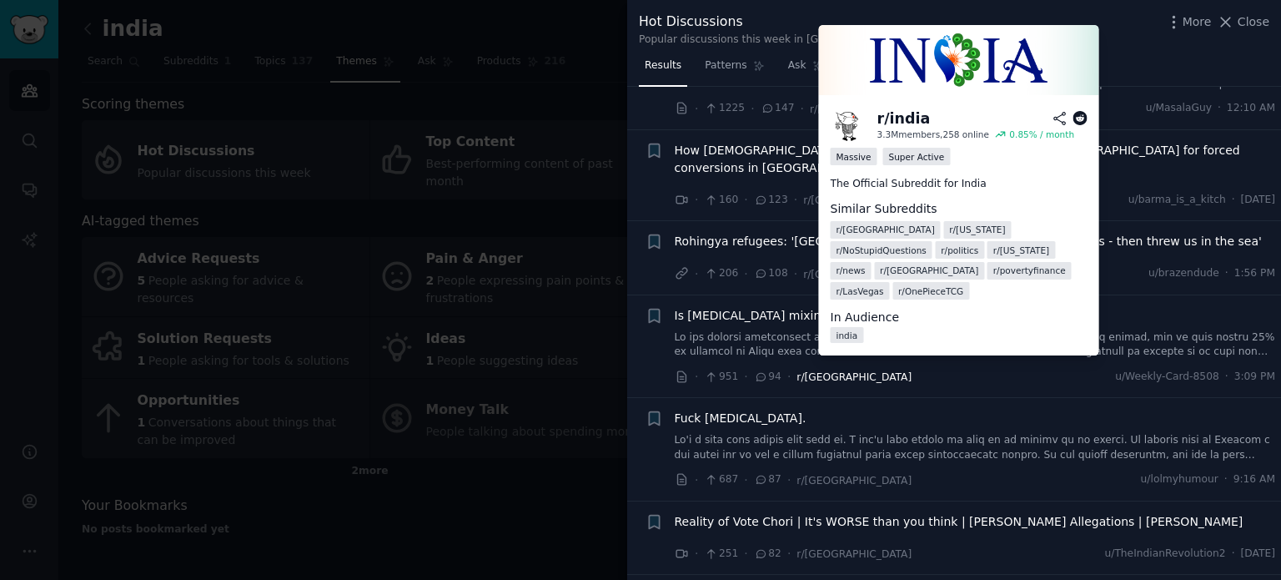
scroll to position [500, 0]
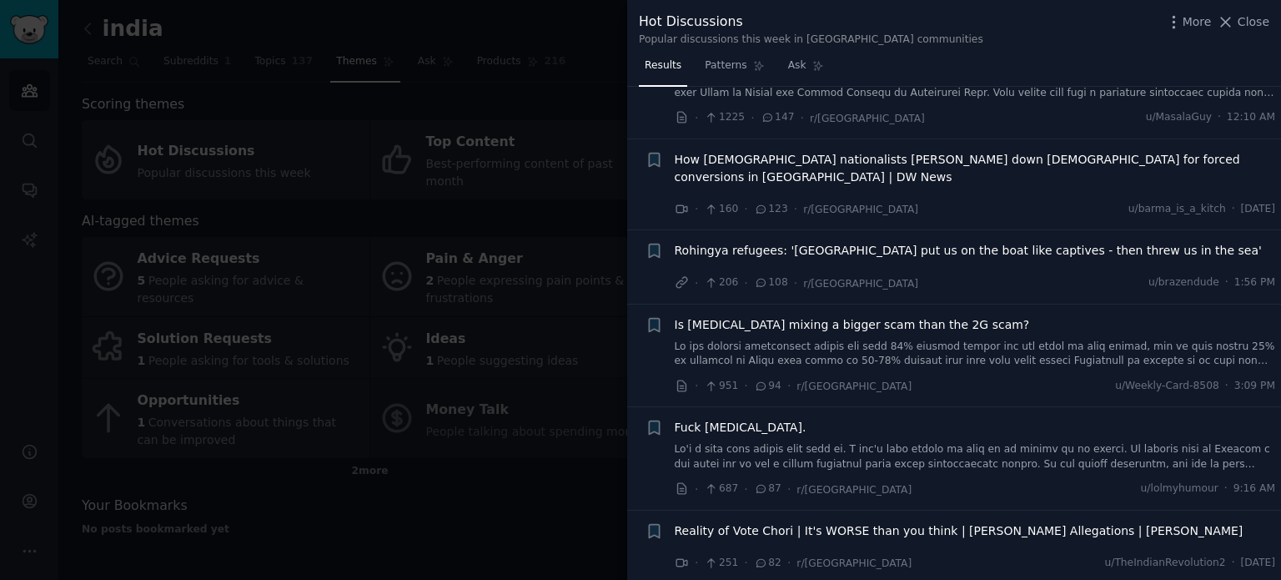
click at [1183, 339] on link at bounding box center [975, 353] width 601 height 29
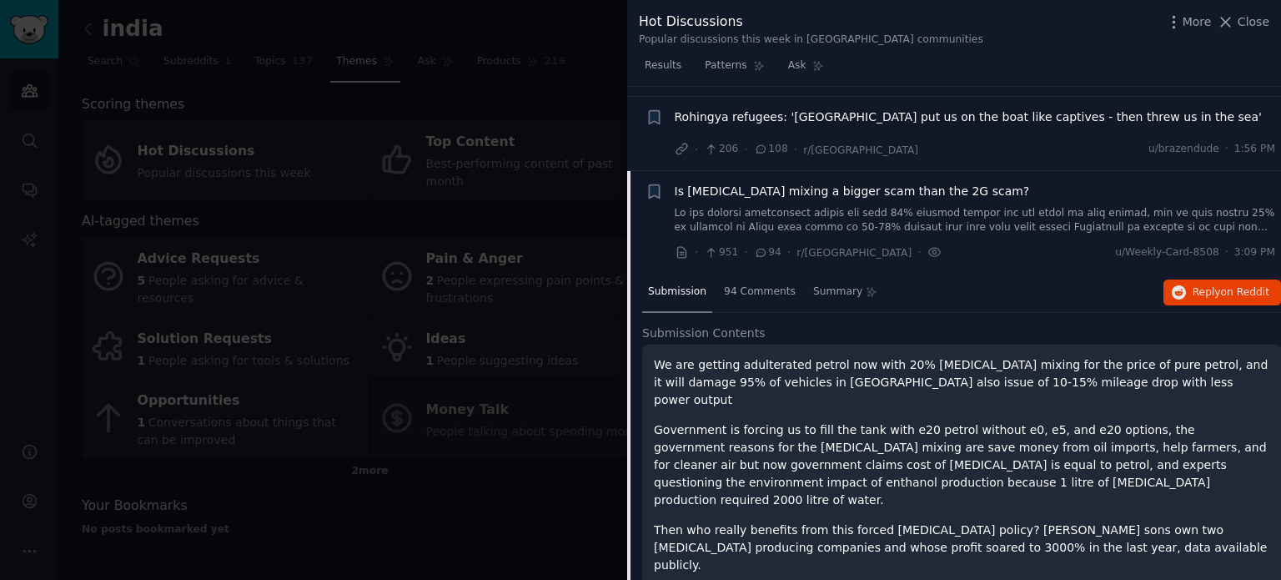
scroll to position [647, 0]
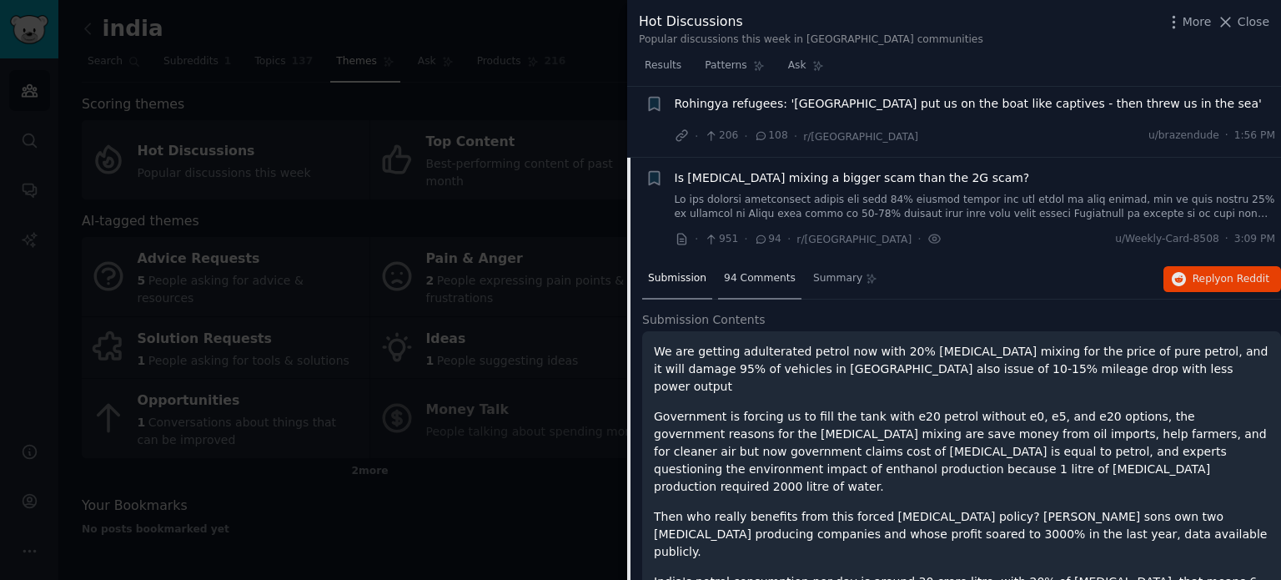
click at [754, 271] on span "94 Comments" at bounding box center [760, 278] width 72 height 15
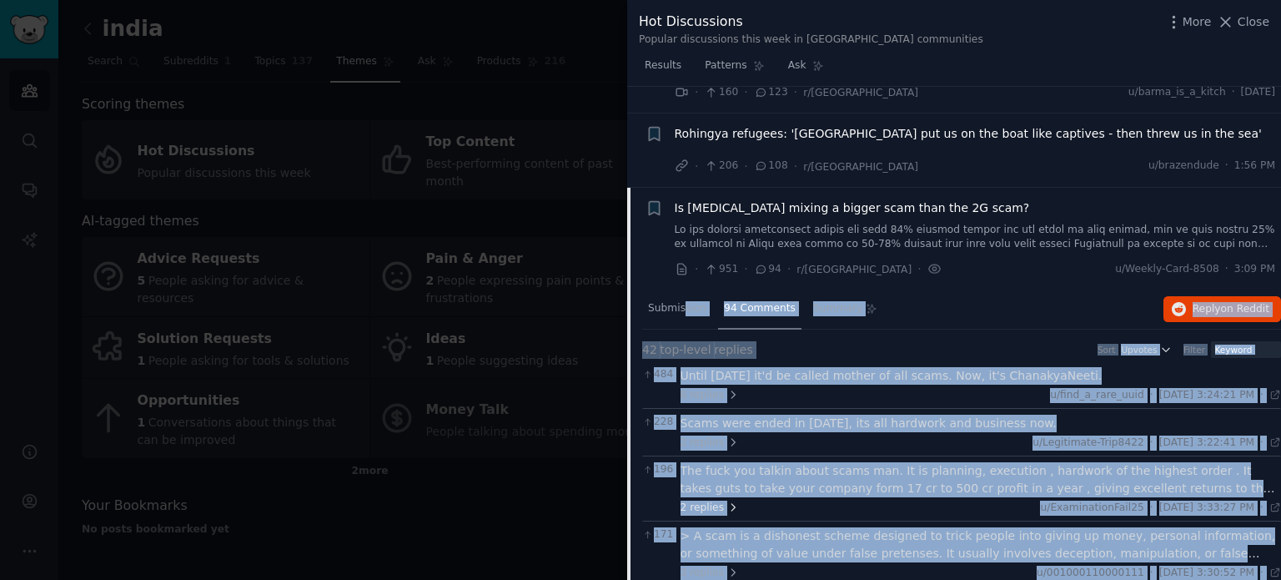
scroll to position [480, 0]
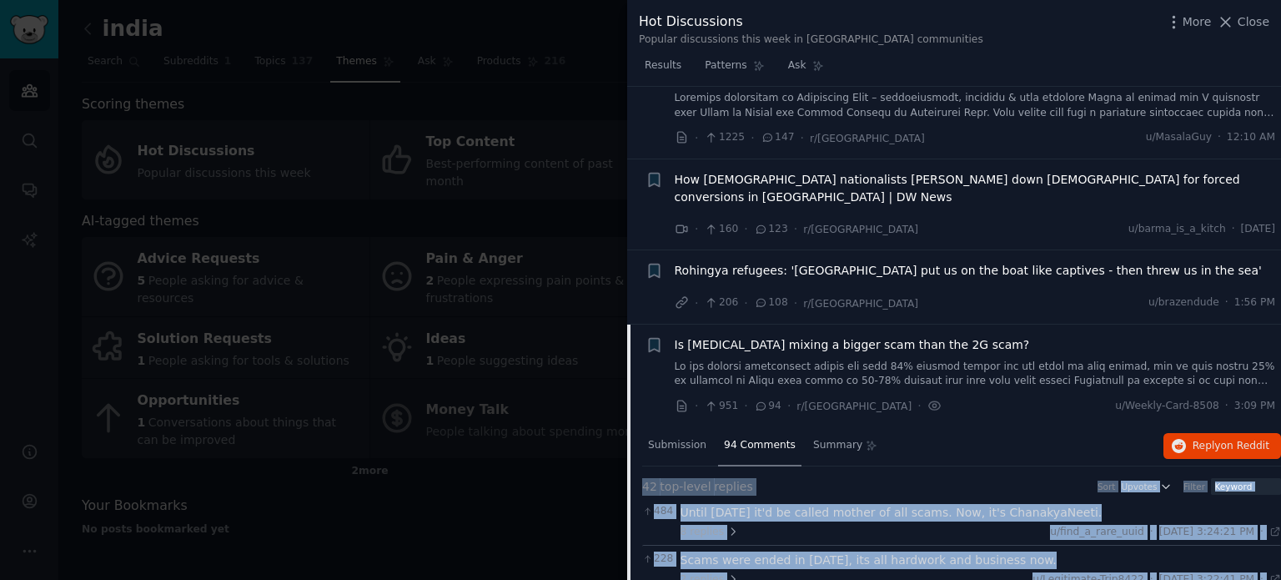
drag, startPoint x: 1004, startPoint y: 390, endPoint x: 639, endPoint y: 416, distance: 366.2
copy div "81 lor-ipsum dolorsi Amet Consect Adipis 726 Elits 8373 do'e te incidi utlabo e…"
